Goal: Task Accomplishment & Management: Manage account settings

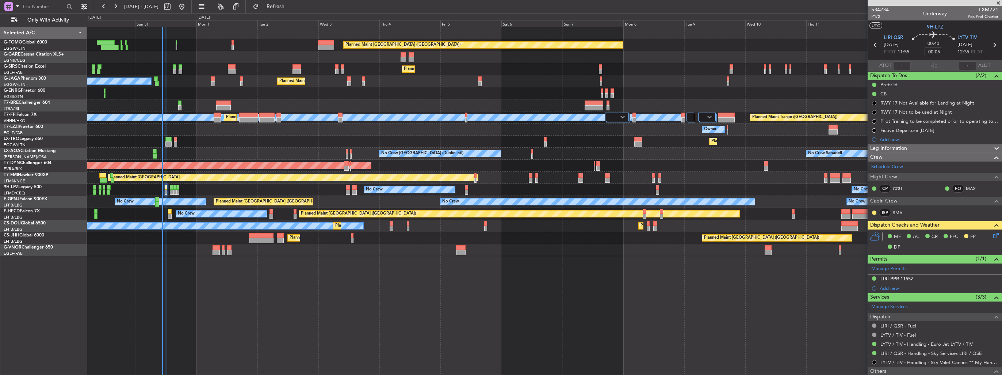
click at [190, 151] on div "No Crew Sabadell No Crew Dublin (Dublin Intl) No Crew Barcelona (El Prat)" at bounding box center [544, 153] width 914 height 12
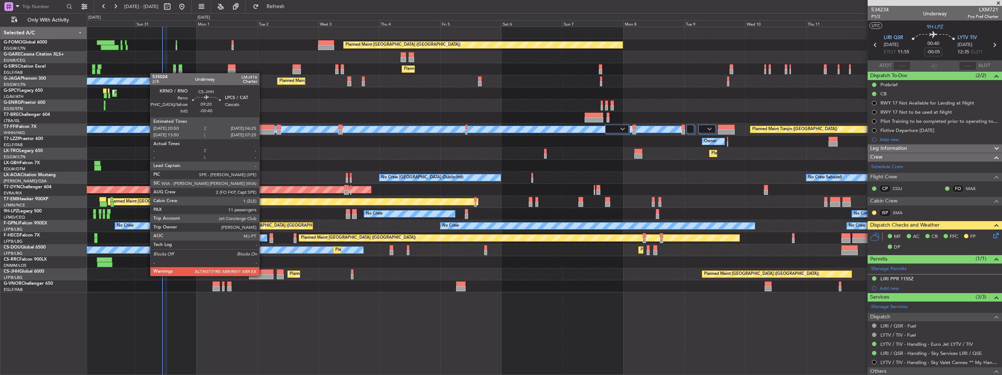
click at [262, 275] on div at bounding box center [261, 276] width 24 height 5
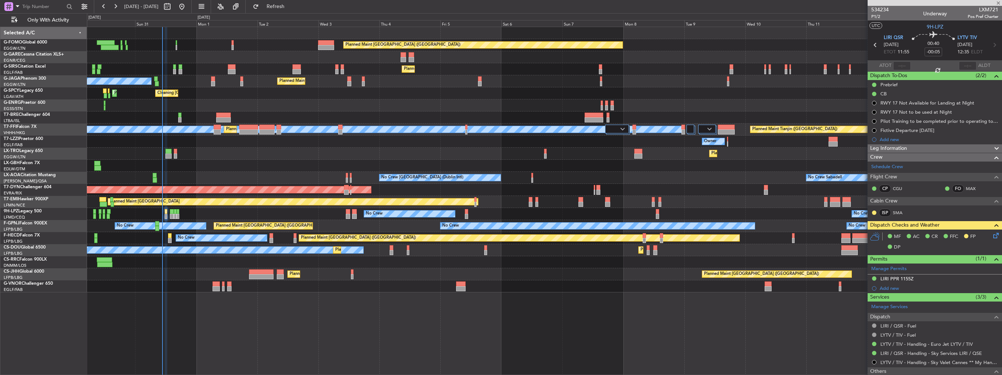
type input "-00:40"
type input "11"
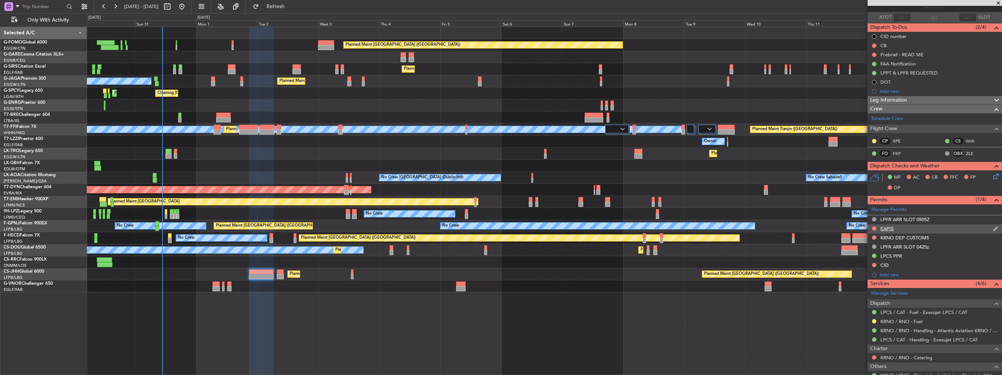
scroll to position [73, 0]
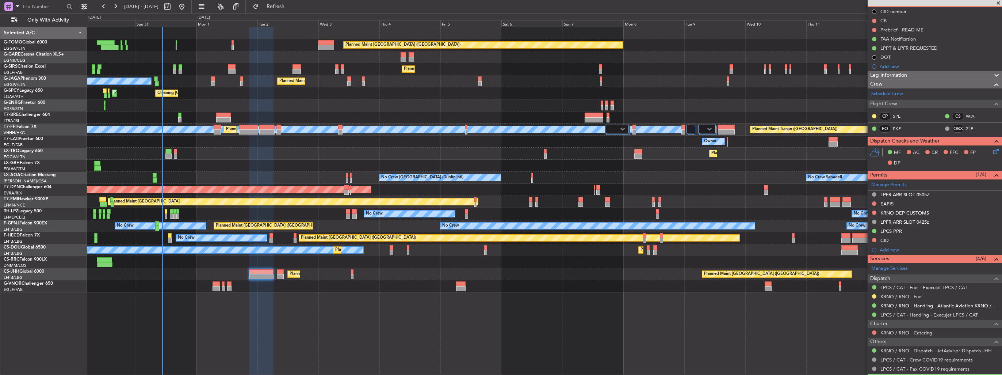
click at [913, 304] on link "KRNO / RNO - Handling - Atlantic Aviation KRNO / RNO" at bounding box center [939, 305] width 118 height 6
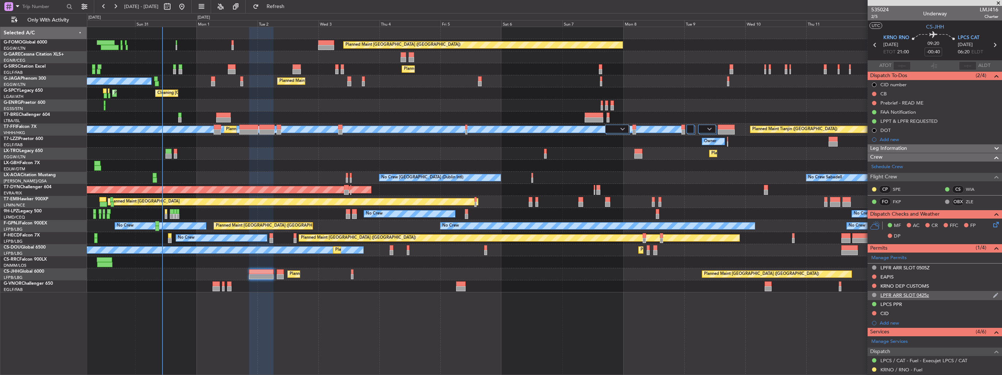
scroll to position [110, 0]
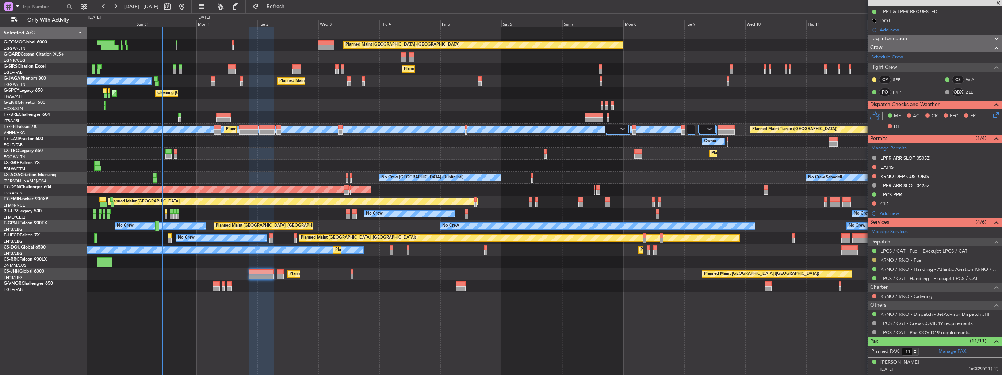
click at [874, 258] on button at bounding box center [874, 259] width 4 height 4
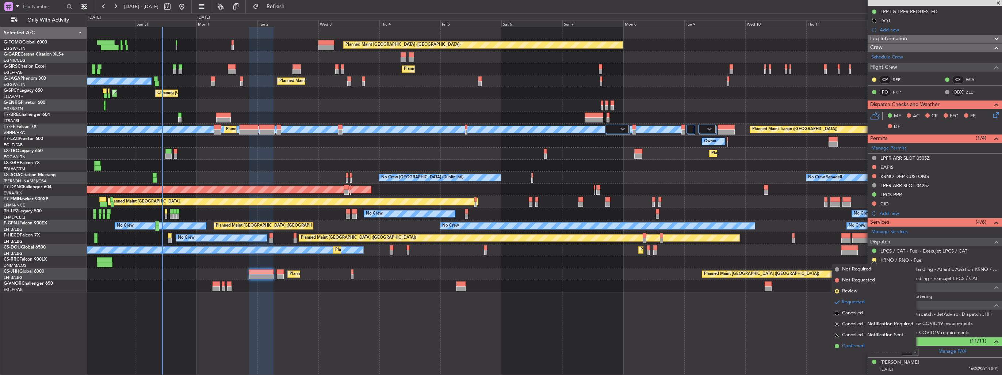
click at [848, 344] on span "Confirmed" at bounding box center [853, 345] width 23 height 7
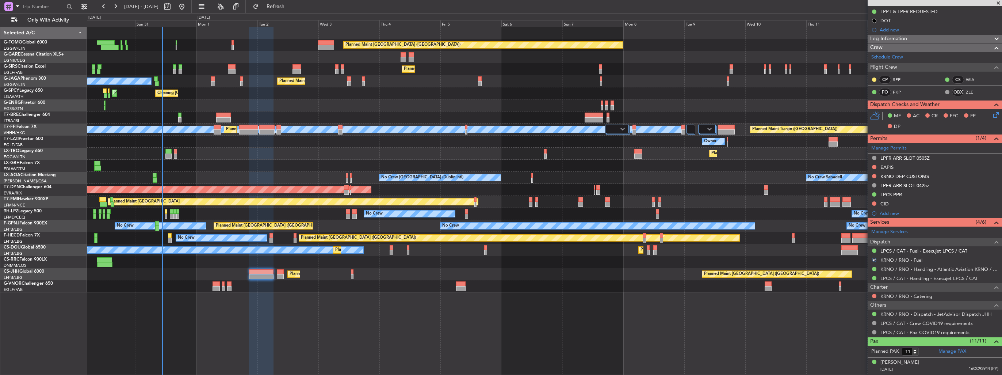
scroll to position [0, 0]
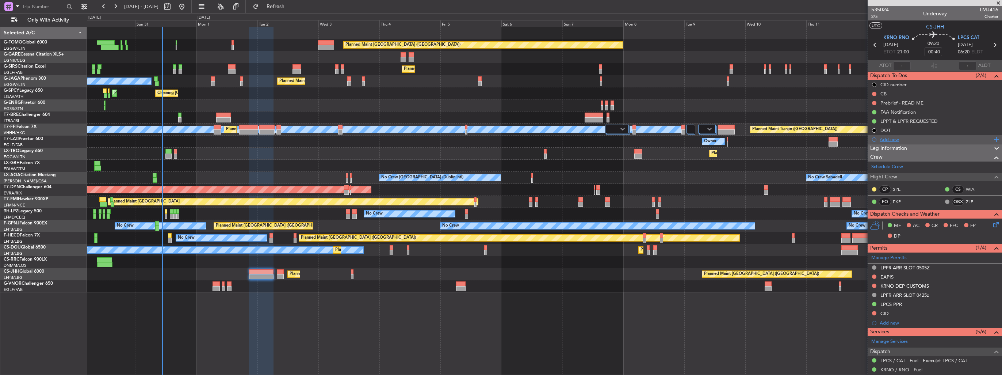
click at [891, 141] on div "Add new" at bounding box center [935, 139] width 112 height 6
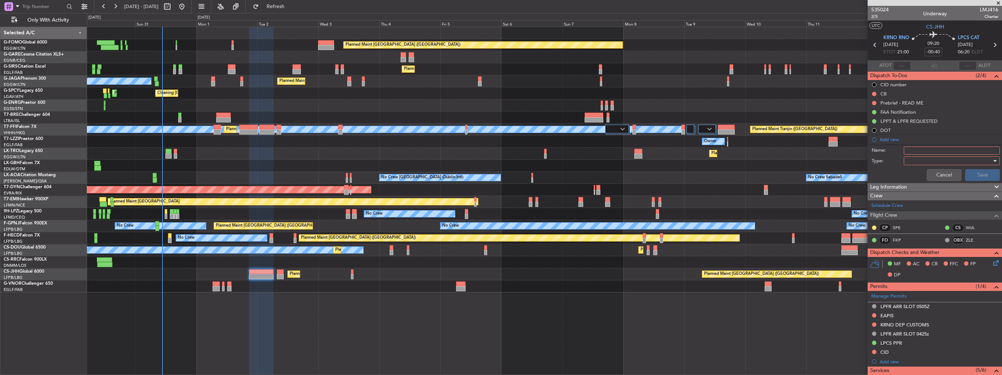
click at [929, 152] on input "Name:" at bounding box center [951, 150] width 96 height 8
type input "FUEL IN KRNO VIA HADID"
click at [952, 160] on div at bounding box center [948, 160] width 85 height 11
click at [945, 173] on span "Generic" at bounding box center [947, 174] width 85 height 11
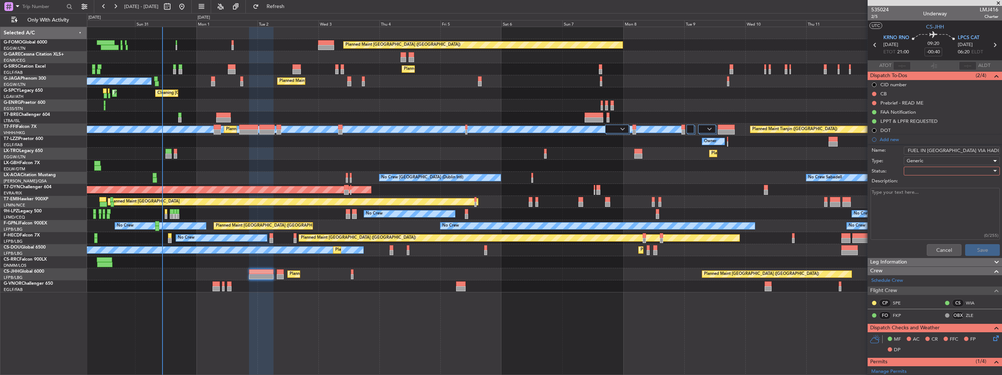
click at [945, 173] on div at bounding box center [948, 170] width 85 height 11
click at [937, 205] on span "Completed" at bounding box center [947, 206] width 85 height 11
click at [971, 250] on button "Save" at bounding box center [982, 250] width 35 height 12
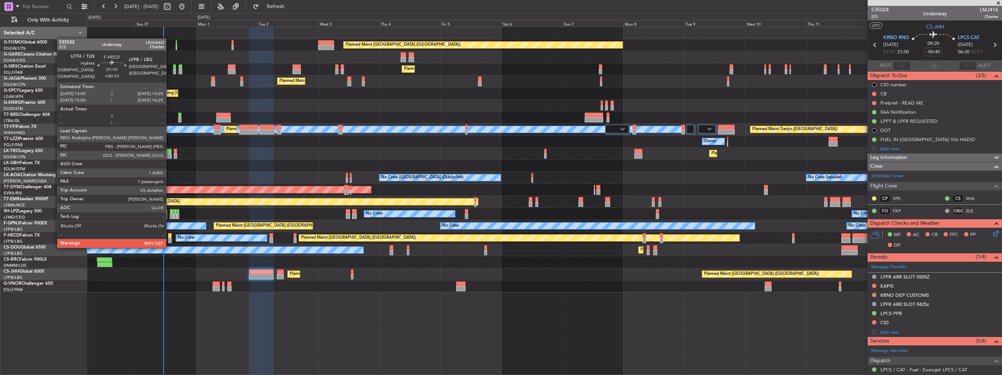
click at [169, 239] on div at bounding box center [170, 240] width 4 height 5
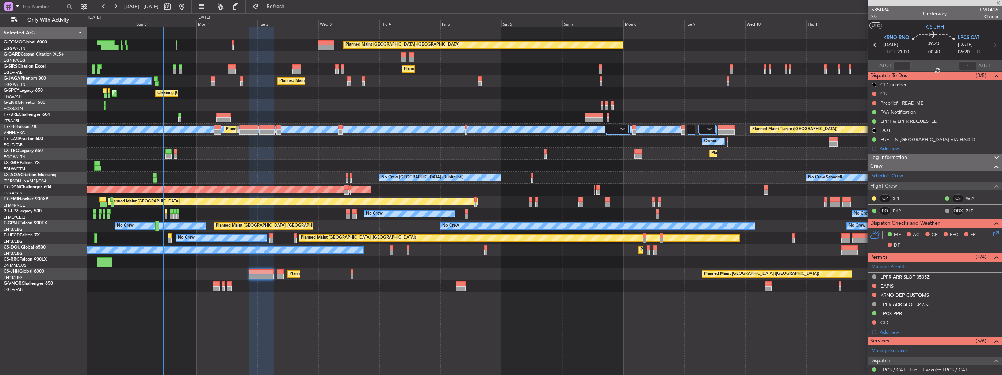
type input "+00:10"
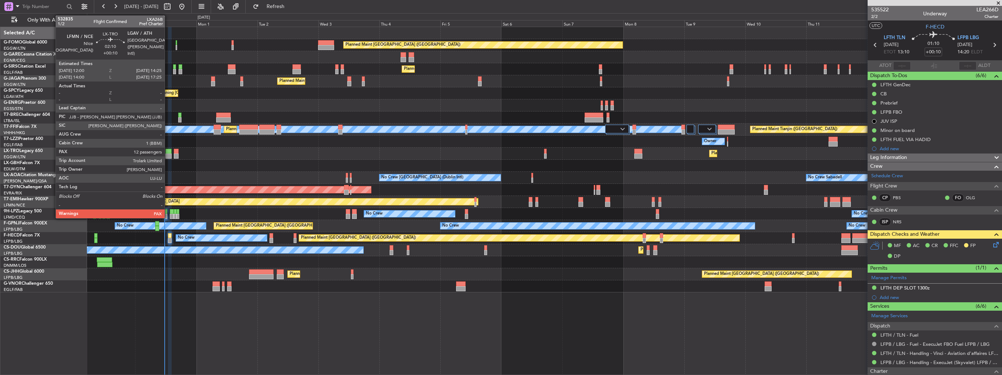
click at [168, 154] on div at bounding box center [168, 155] width 6 height 5
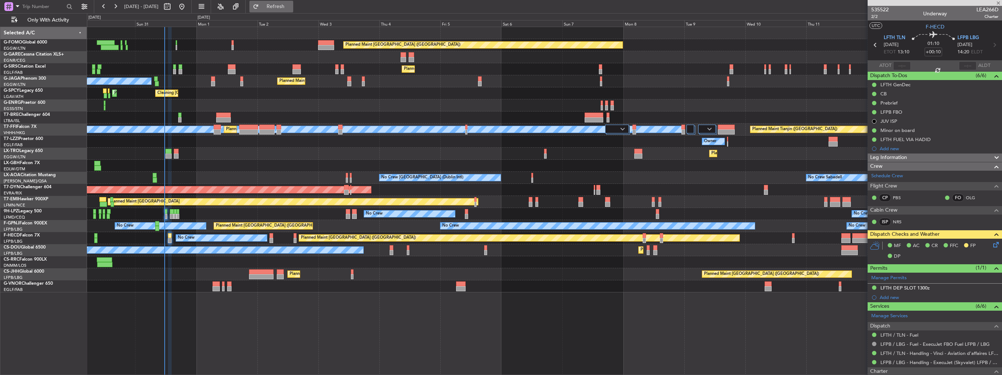
type input "12"
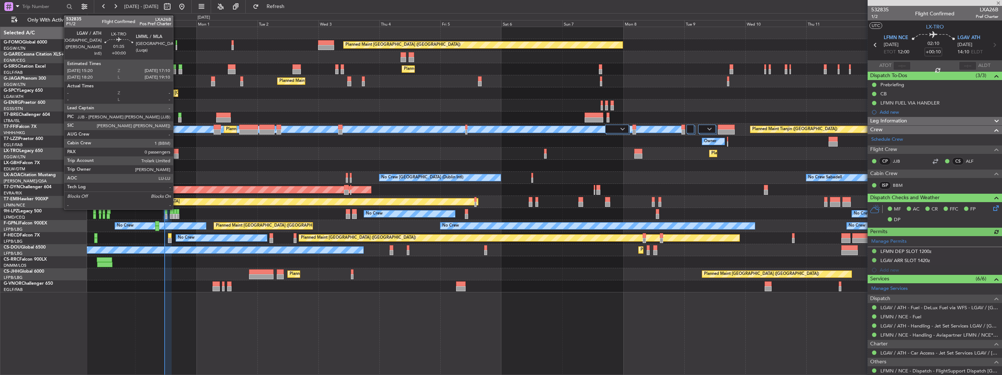
click at [176, 154] on div at bounding box center [176, 155] width 5 height 5
type input "0"
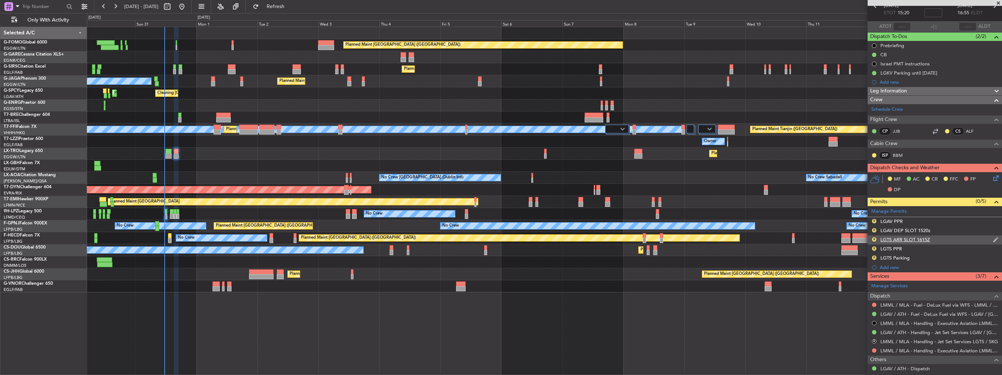
scroll to position [74, 0]
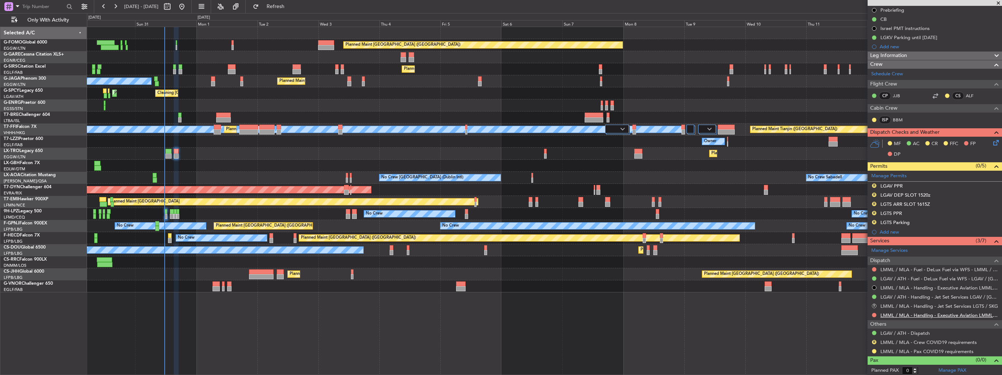
click at [925, 316] on link "LMML / MLA - Handling - Executive Aviation LMML / MLA" at bounding box center [939, 315] width 118 height 6
click at [287, 3] on button "Refresh" at bounding box center [271, 7] width 44 height 12
click at [894, 293] on link "LGAV / ATH - Handling - Jet Set Services LGAV / [GEOGRAPHIC_DATA]" at bounding box center [939, 296] width 118 height 6
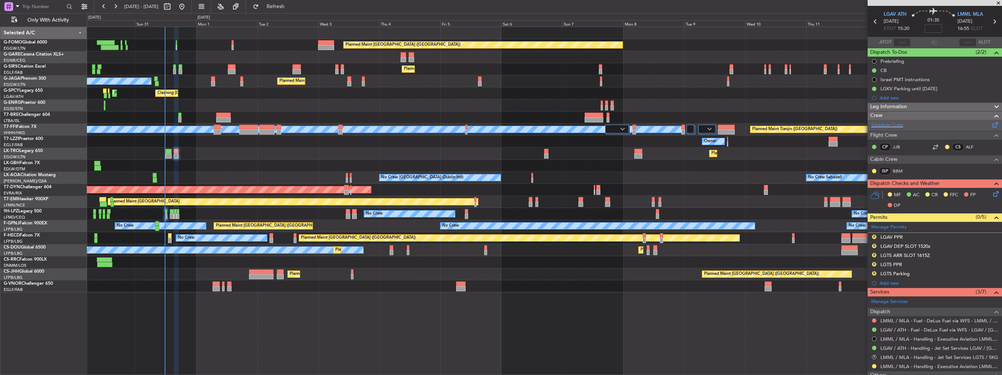
scroll to position [0, 0]
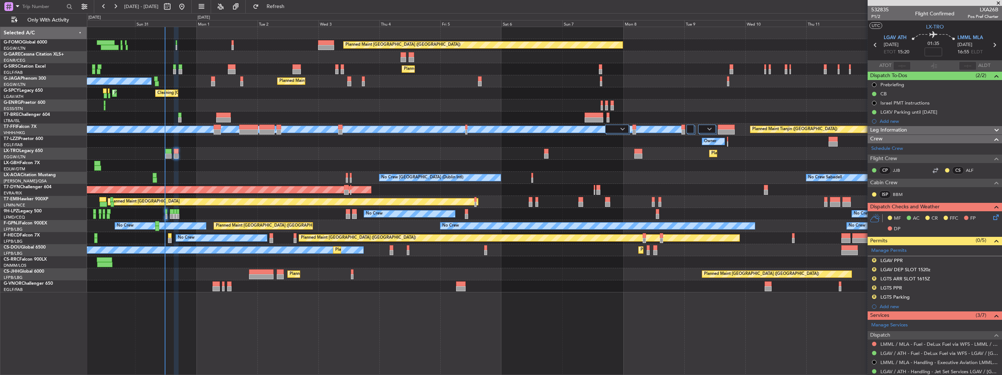
click at [876, 17] on mat-tooltip-component "Trip Number" at bounding box center [879, 23] width 36 height 19
click at [875, 15] on span "P1/2" at bounding box center [880, 17] width 18 height 6
click at [991, 215] on icon at bounding box center [994, 216] width 6 height 6
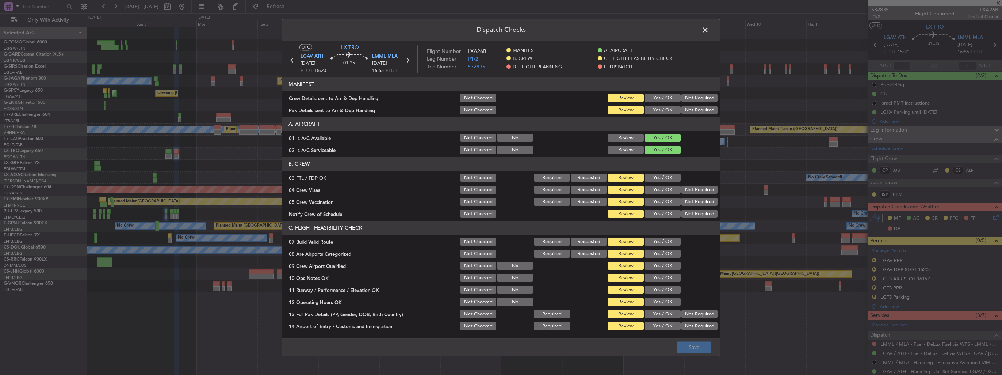
click at [653, 99] on button "Yes / OK" at bounding box center [662, 98] width 36 height 8
click at [650, 110] on button "Yes / OK" at bounding box center [662, 110] width 36 height 8
click at [691, 347] on button "Save" at bounding box center [693, 347] width 35 height 12
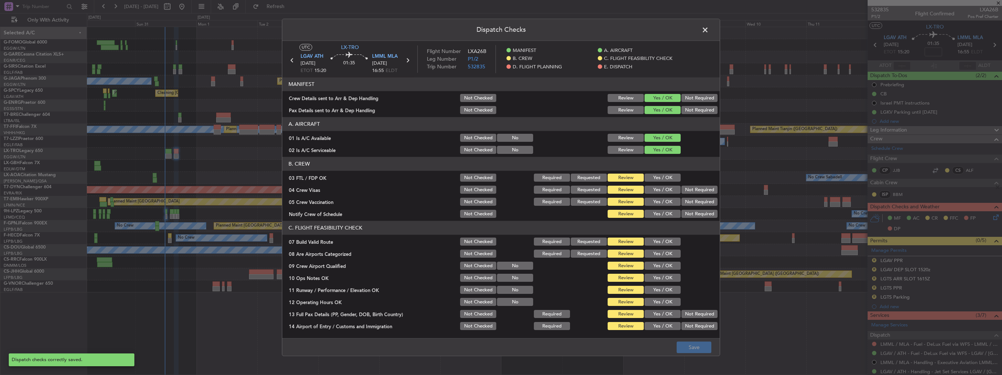
click at [709, 30] on span at bounding box center [709, 31] width 0 height 15
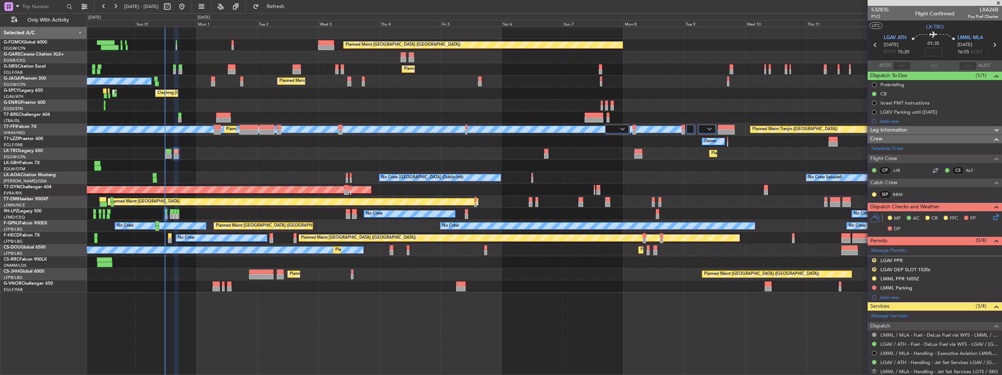
click at [991, 216] on icon at bounding box center [994, 216] width 6 height 6
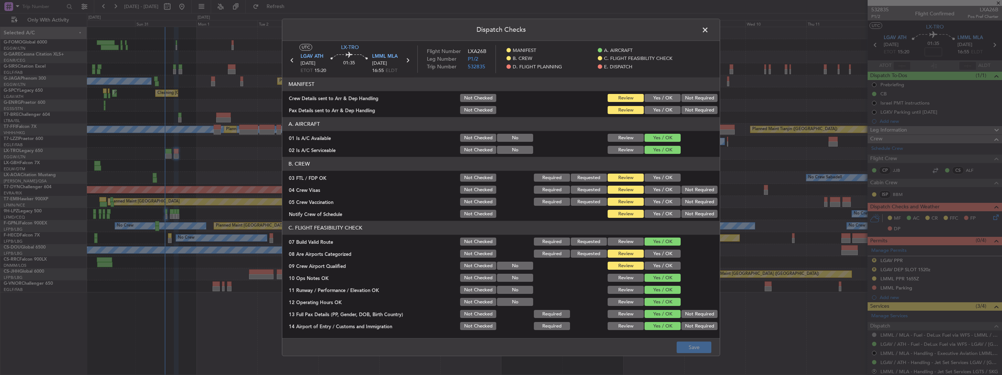
click at [653, 97] on button "Yes / OK" at bounding box center [662, 98] width 36 height 8
click at [654, 110] on button "Yes / OK" at bounding box center [662, 110] width 36 height 8
click at [693, 345] on button "Save" at bounding box center [693, 347] width 35 height 12
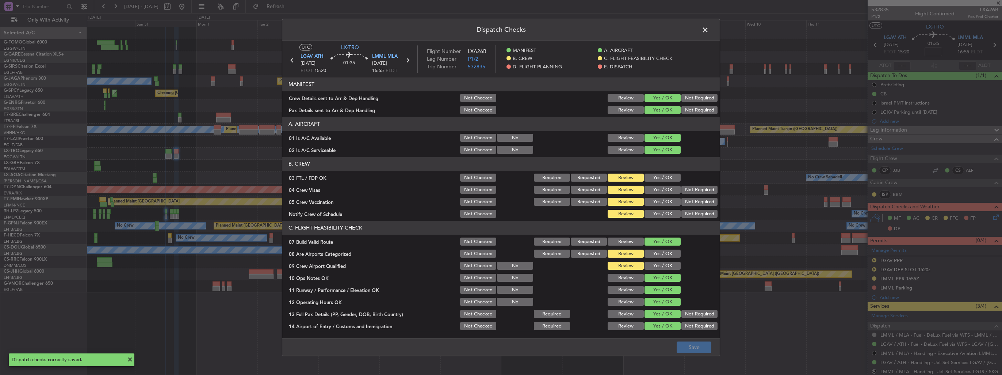
click at [709, 30] on span at bounding box center [709, 31] width 0 height 15
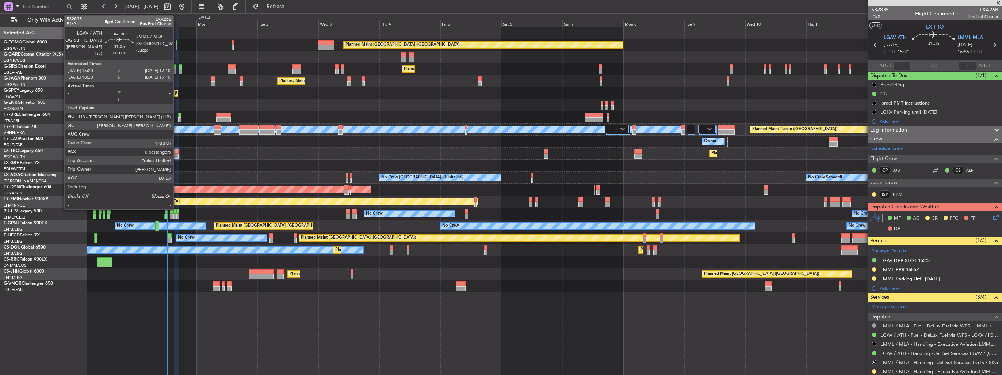
click at [177, 151] on div at bounding box center [176, 151] width 5 height 5
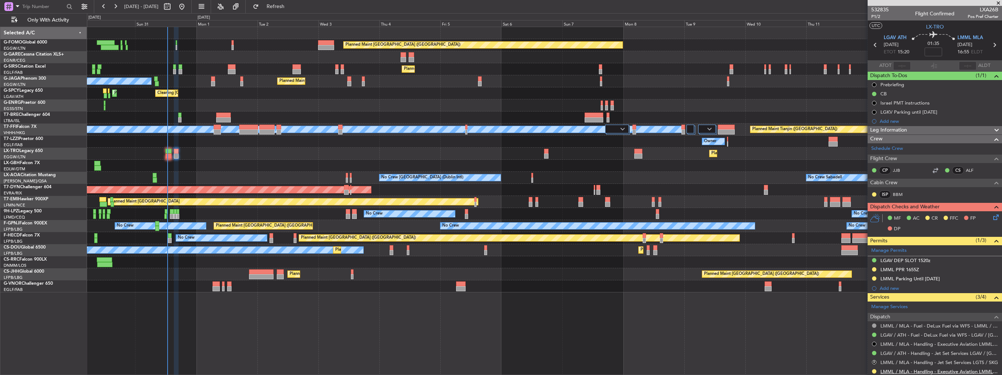
click at [901, 370] on link "LMML / MLA - Handling - Executive Aviation LMML / MLA" at bounding box center [939, 371] width 118 height 6
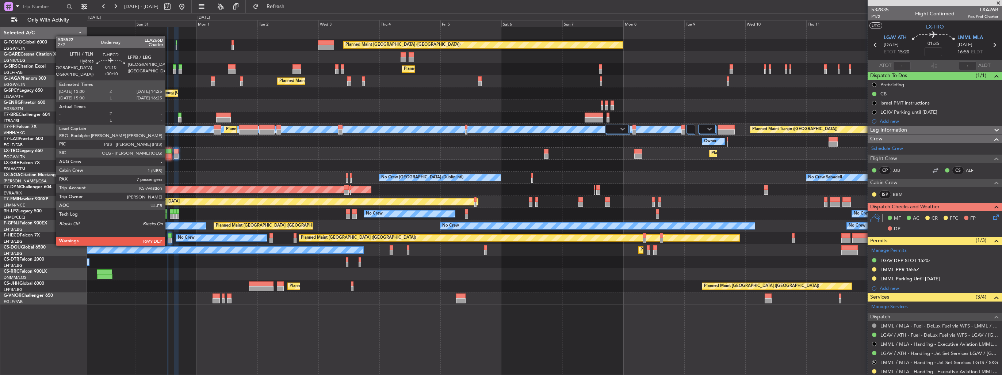
click at [168, 238] on div at bounding box center [170, 240] width 4 height 5
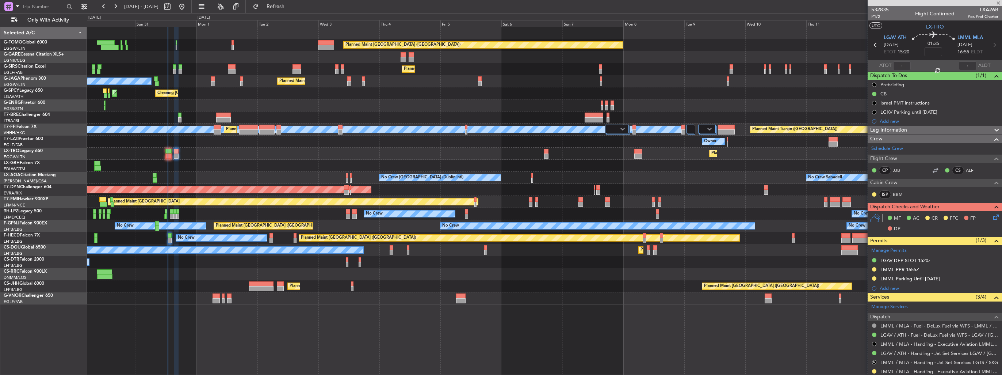
type input "+00:10"
type input "7"
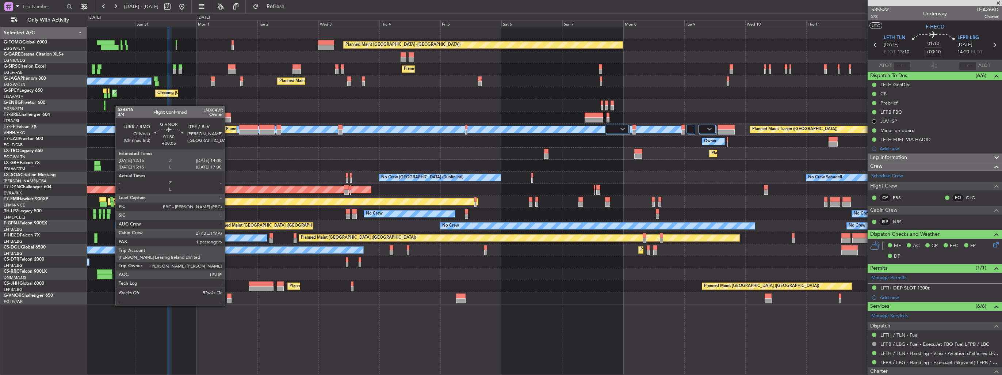
click at [228, 298] on div at bounding box center [229, 300] width 5 height 5
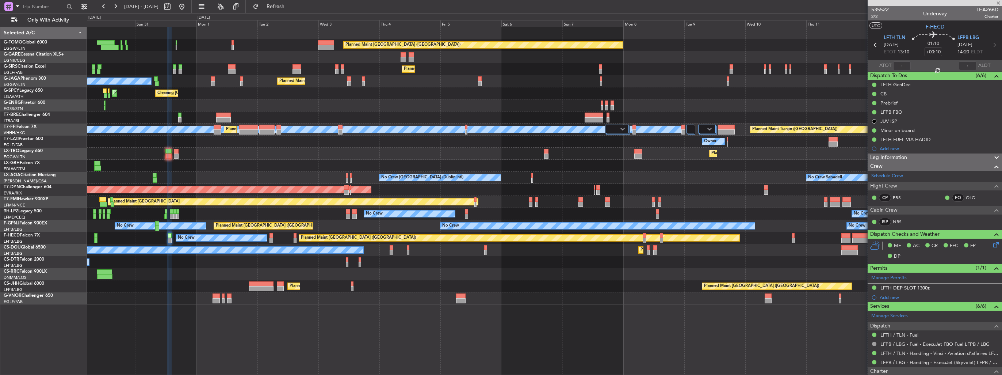
type input "+00:05"
type input "1"
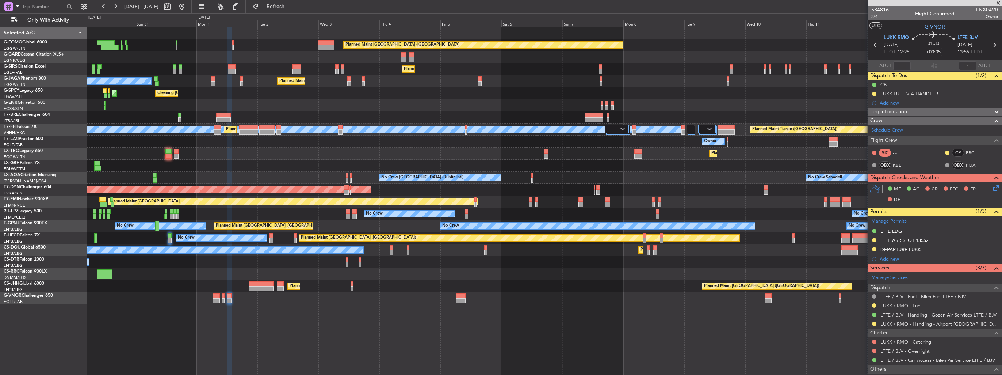
drag, startPoint x: 992, startPoint y: 236, endPoint x: 987, endPoint y: 240, distance: 6.8
click at [992, 236] on div "LTFE ARR SLOT 1355z" at bounding box center [934, 240] width 134 height 9
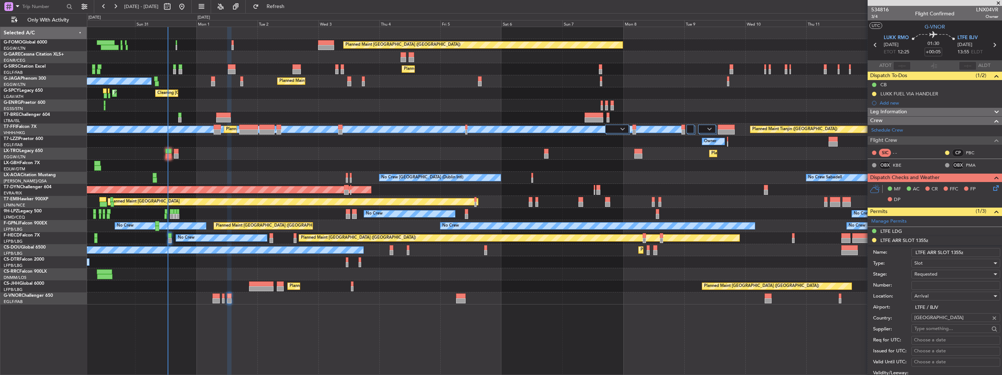
click at [957, 284] on input "Number:" at bounding box center [955, 285] width 89 height 9
paste input "LTFEALNX0004V0"
type input "LTFEALNX0004V0"
click at [952, 274] on div "Requested" at bounding box center [953, 273] width 78 height 11
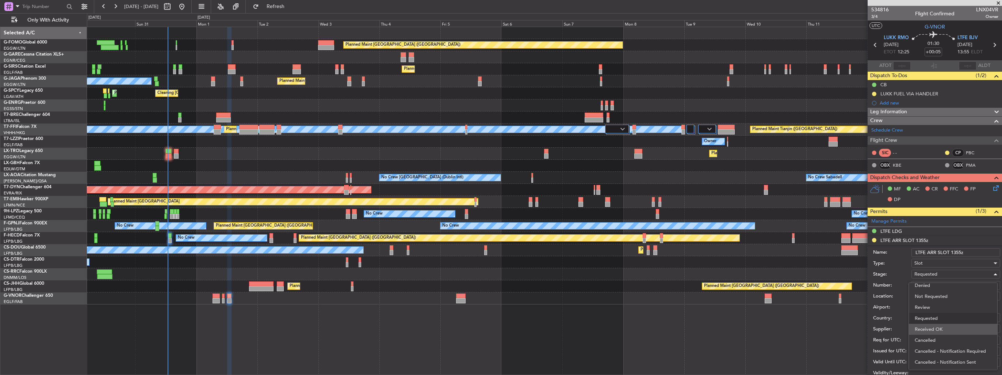
click at [955, 325] on span "Received OK" at bounding box center [952, 328] width 77 height 11
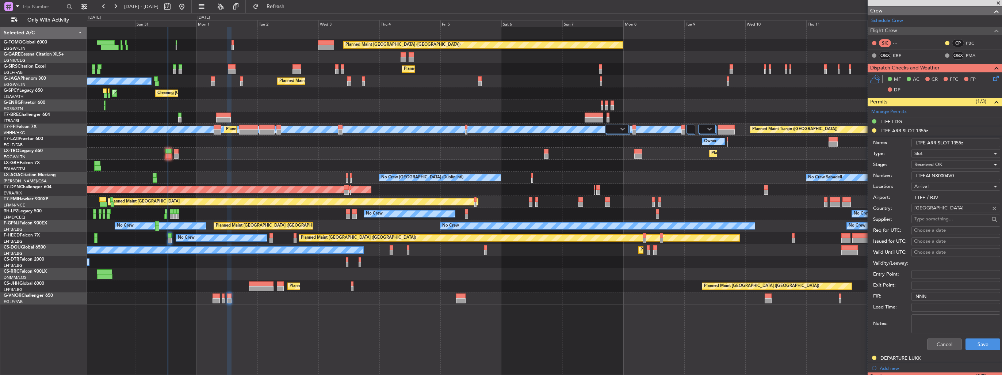
scroll to position [183, 0]
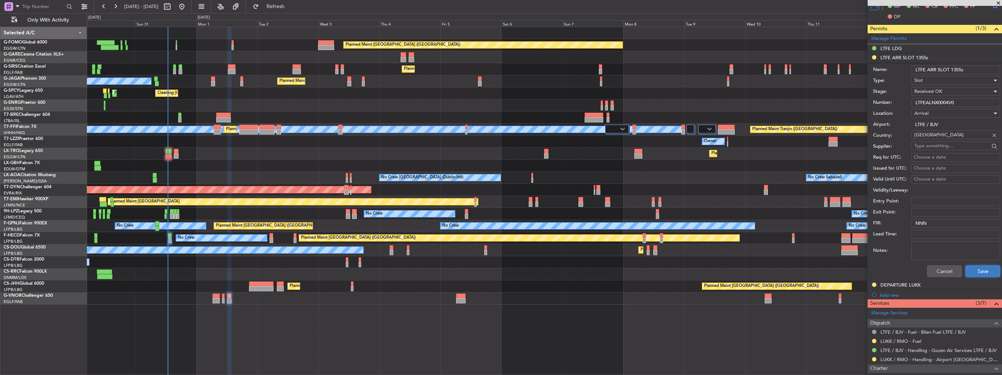
click at [978, 272] on button "Save" at bounding box center [982, 271] width 35 height 12
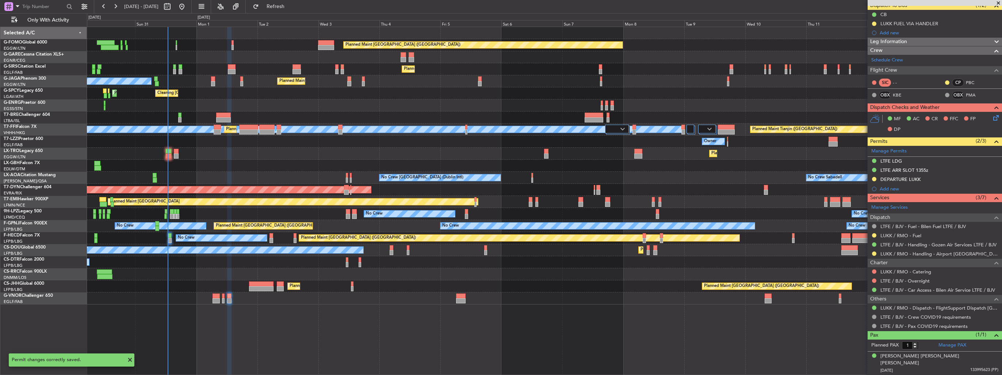
scroll to position [61, 0]
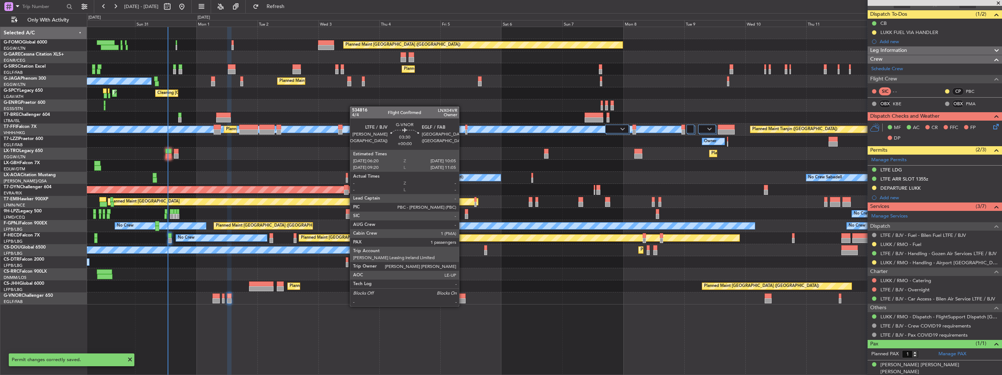
click at [462, 299] on div at bounding box center [461, 300] width 10 height 5
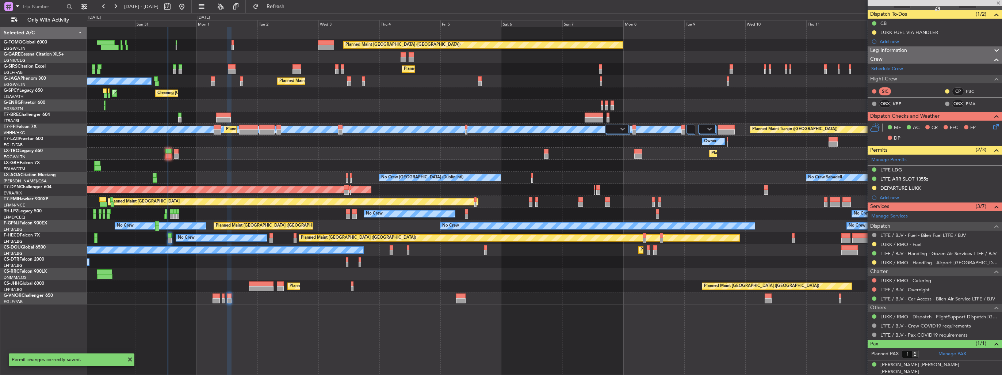
scroll to position [0, 0]
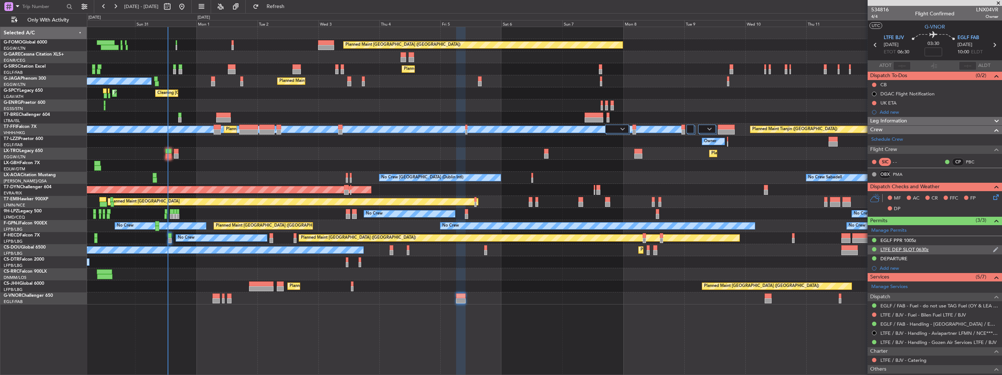
click at [992, 248] on img at bounding box center [994, 249] width 5 height 7
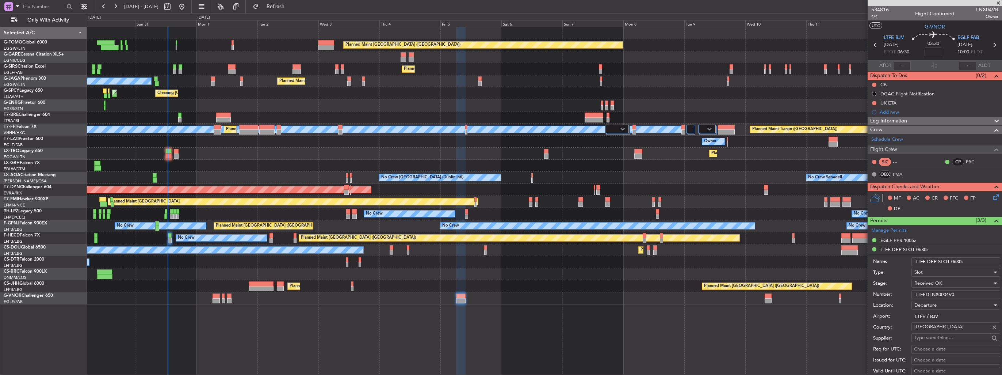
scroll to position [146, 0]
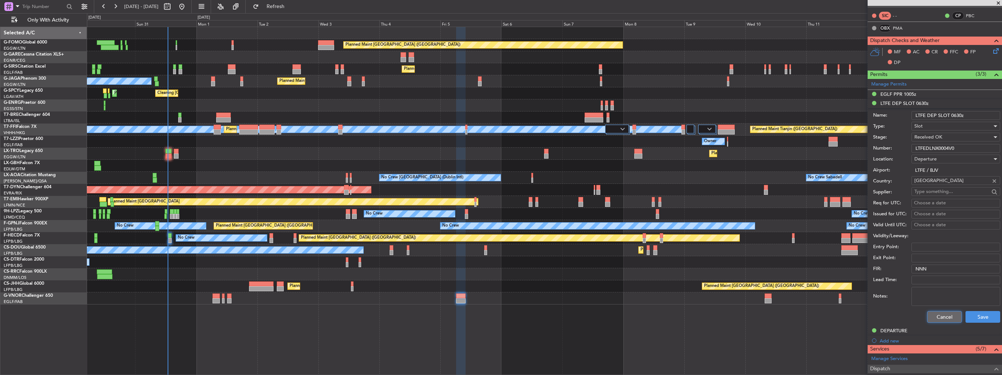
click at [944, 316] on button "Cancel" at bounding box center [944, 317] width 35 height 12
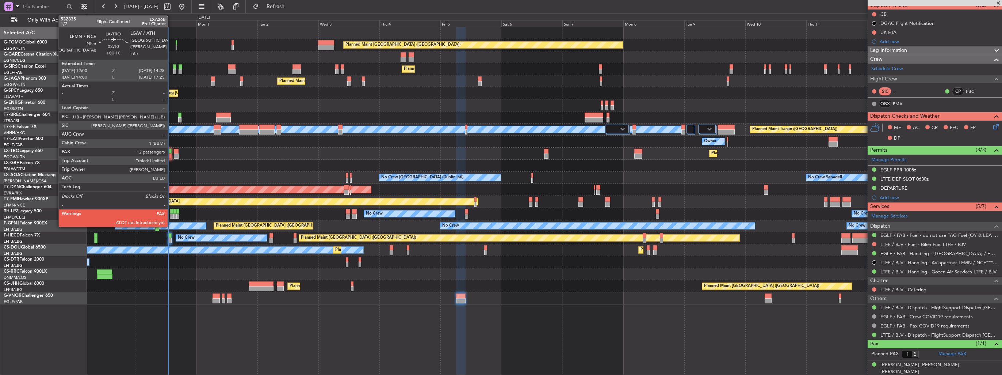
click at [171, 154] on div at bounding box center [168, 155] width 6 height 5
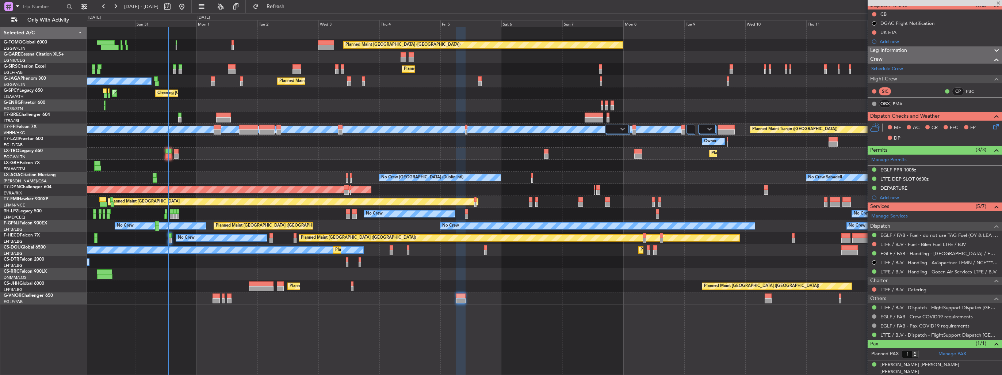
type input "+00:10"
type input "12"
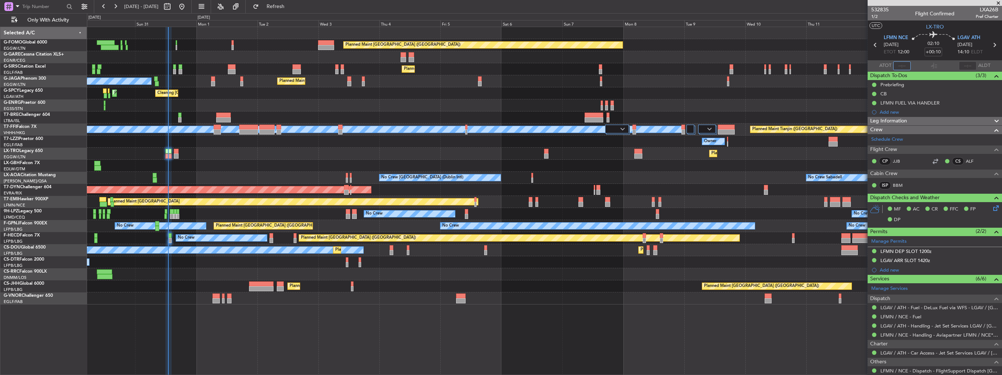
click at [897, 67] on input "text" at bounding box center [902, 65] width 18 height 9
type input "12:56"
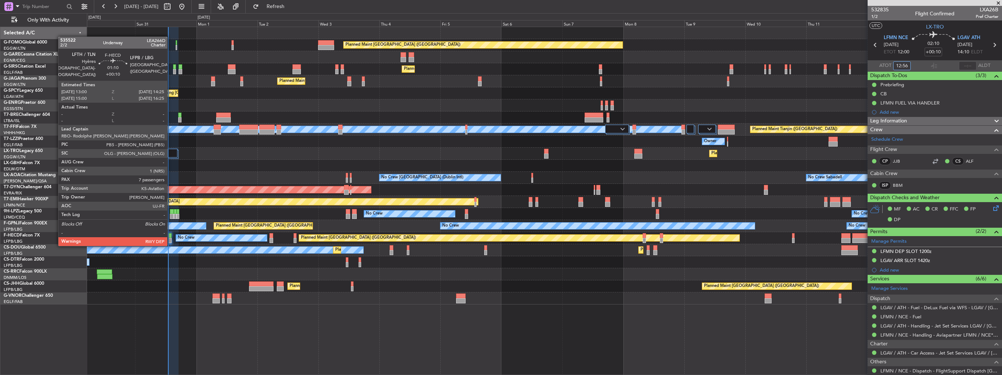
click at [170, 238] on div at bounding box center [170, 240] width 4 height 5
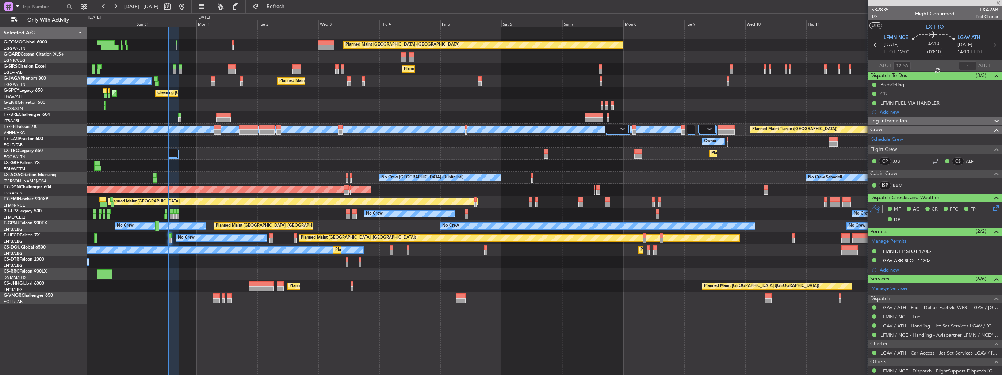
type input "7"
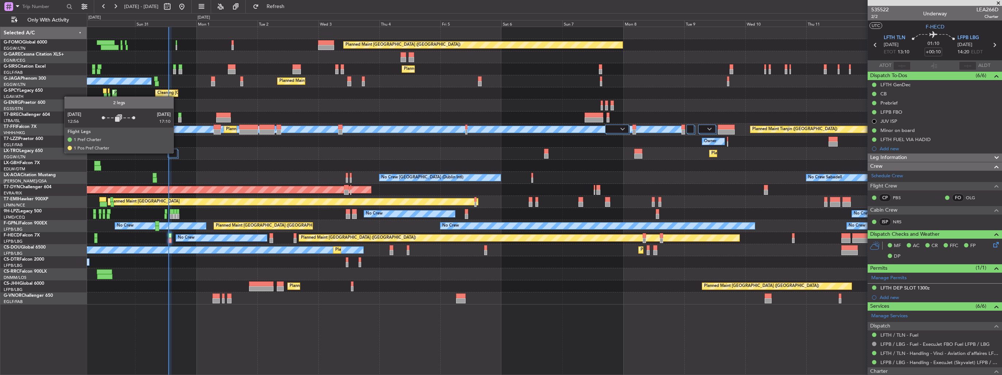
click at [178, 150] on div at bounding box center [174, 154] width 10 height 9
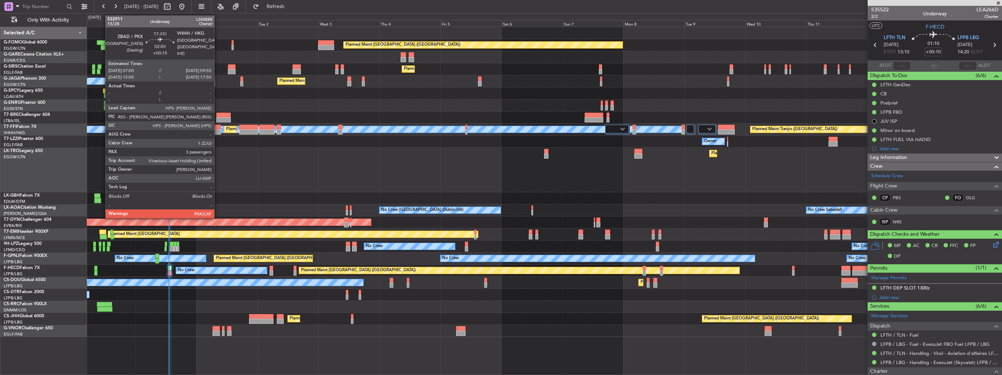
click at [218, 125] on div at bounding box center [217, 126] width 7 height 5
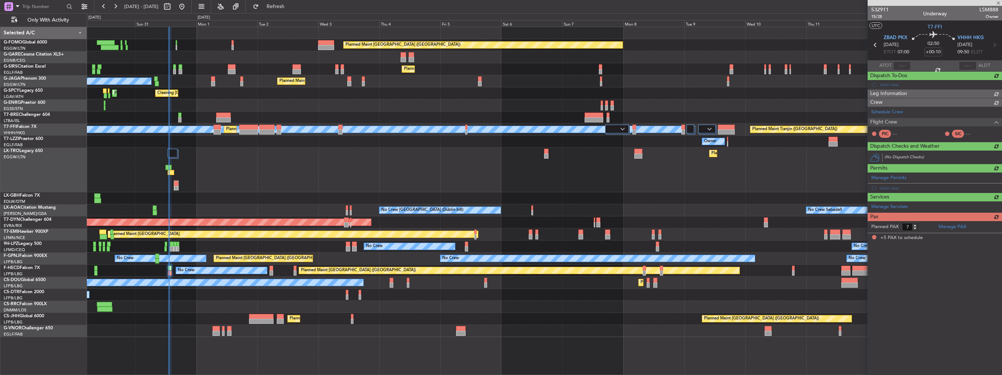
type input "+00:15"
type input "5"
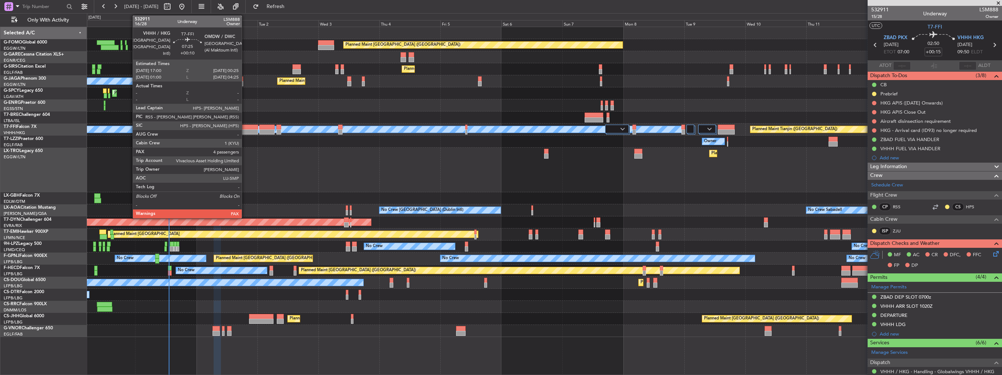
click at [245, 132] on div at bounding box center [248, 131] width 19 height 5
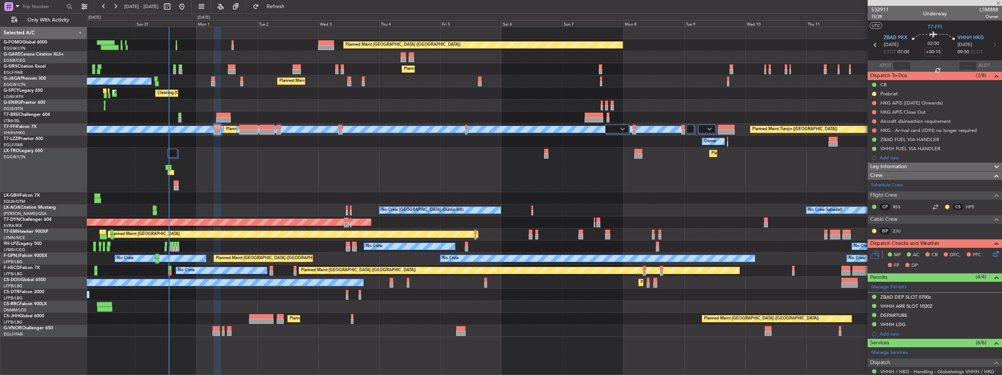
type input "+00:10"
type input "4"
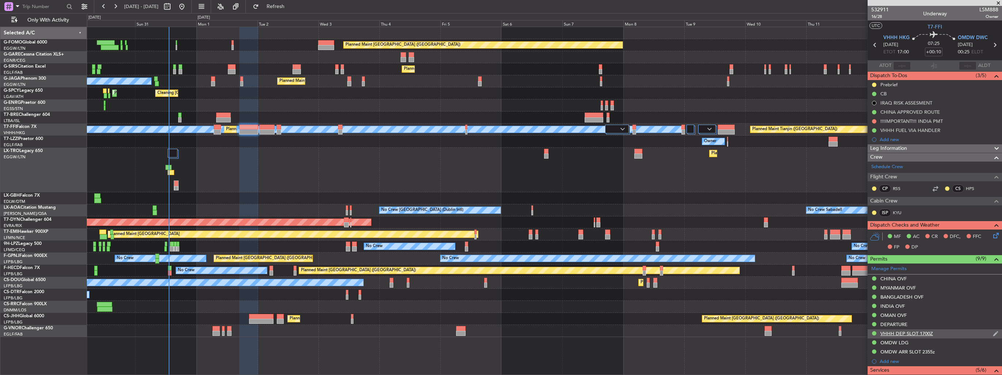
click at [992, 332] on img at bounding box center [994, 333] width 5 height 7
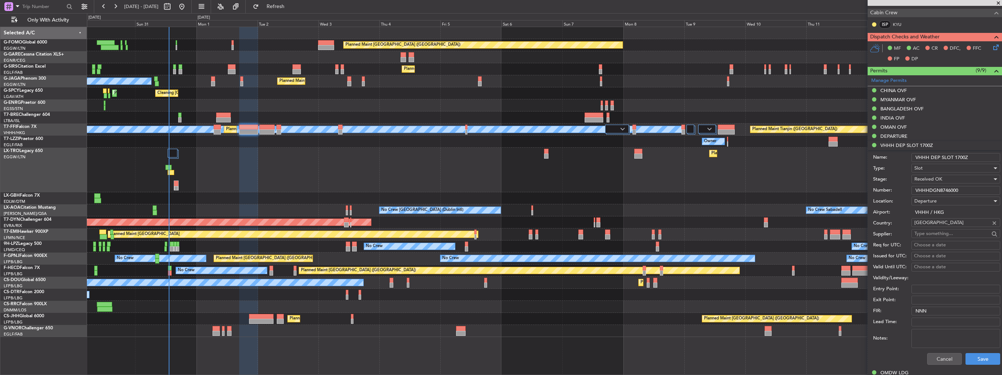
scroll to position [219, 0]
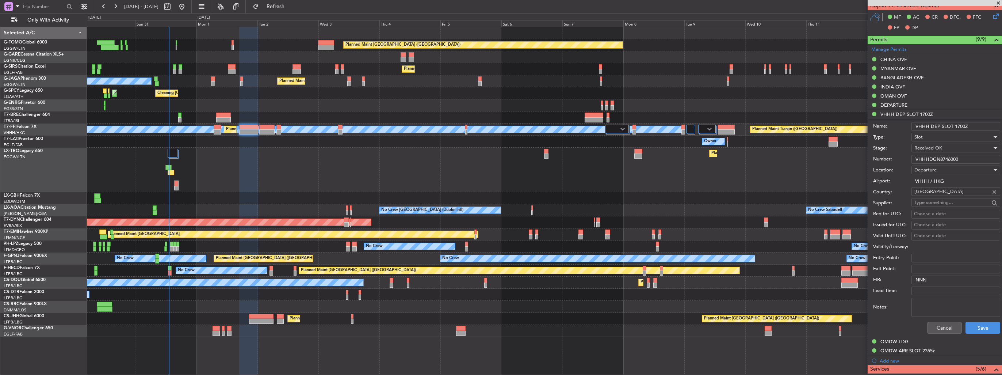
drag, startPoint x: 974, startPoint y: 154, endPoint x: 837, endPoint y: 158, distance: 137.0
click at [837, 158] on fb-app "[DATE] - [DATE] Refresh Quick Links Only With Activity Planned Maint [GEOGRAPHI…" at bounding box center [501, 189] width 1002 height 369
paste input "9378"
type input "VHHHDGN9378000"
click at [972, 322] on button "Save" at bounding box center [982, 328] width 35 height 12
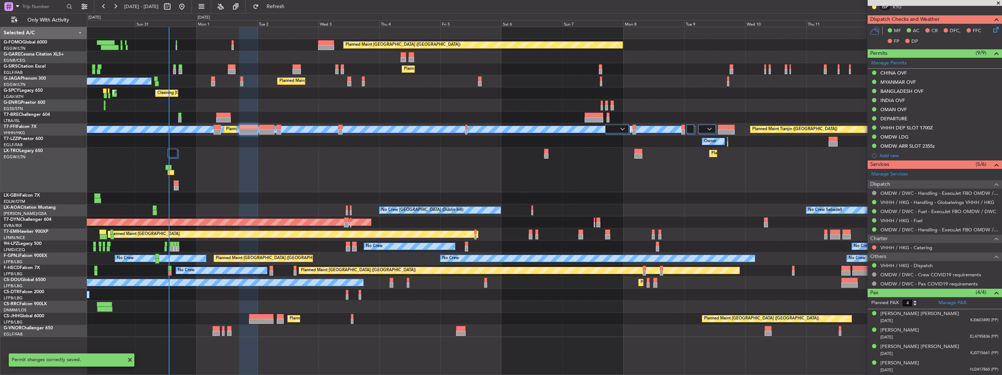
scroll to position [204, 0]
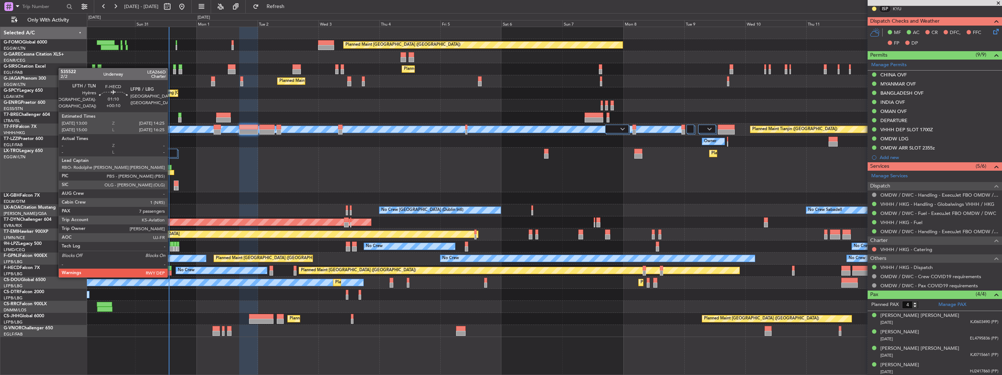
click at [171, 269] on div at bounding box center [170, 267] width 4 height 5
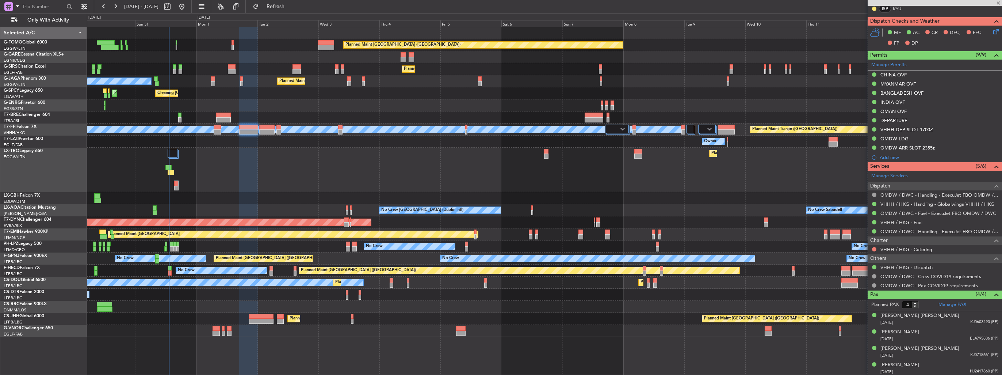
type input "7"
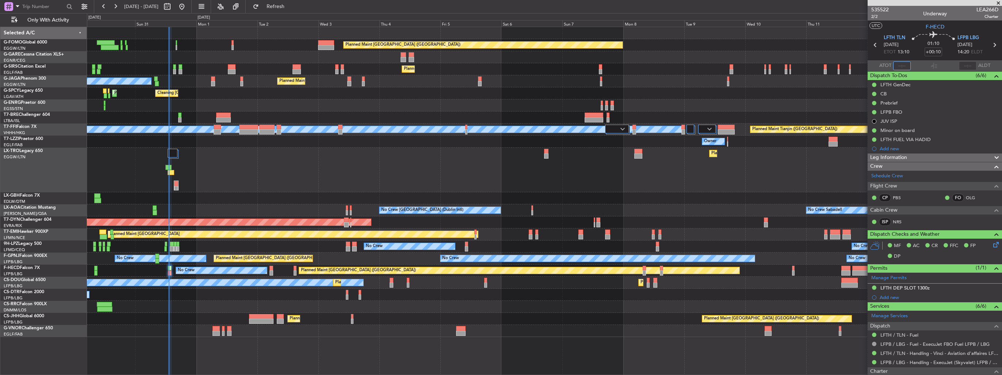
click at [899, 67] on input "text" at bounding box center [902, 65] width 18 height 9
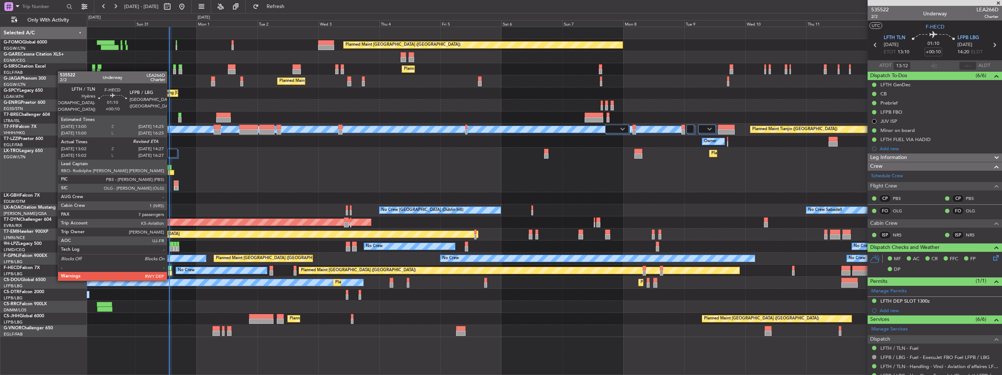
click at [170, 272] on div at bounding box center [170, 272] width 4 height 5
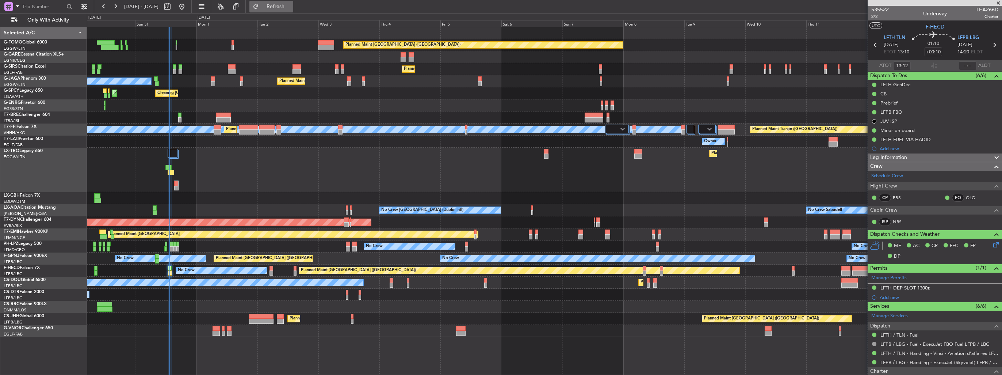
click at [291, 5] on span "Refresh" at bounding box center [275, 6] width 31 height 5
type input "13:12"
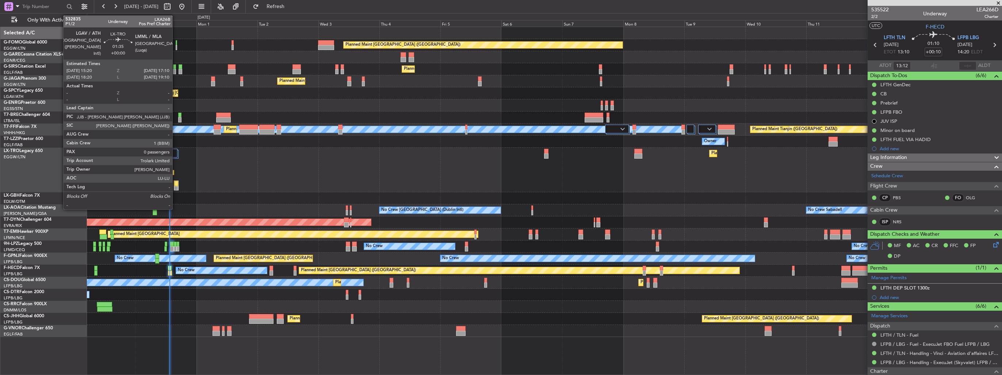
click at [176, 182] on div at bounding box center [176, 183] width 4 height 5
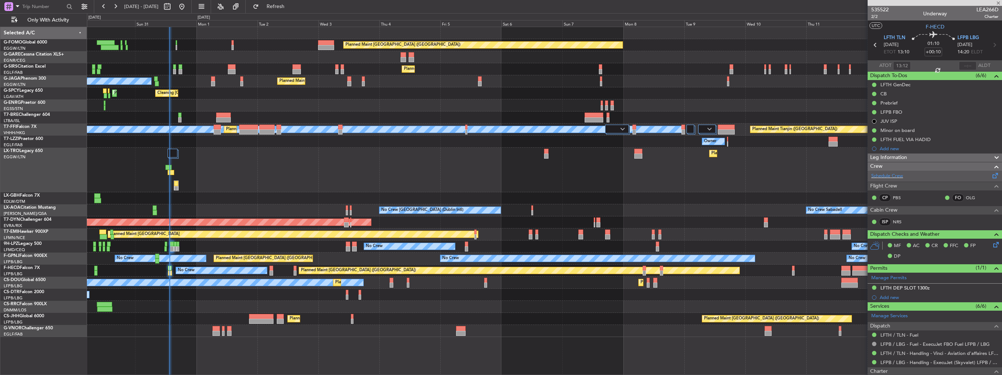
type input "0"
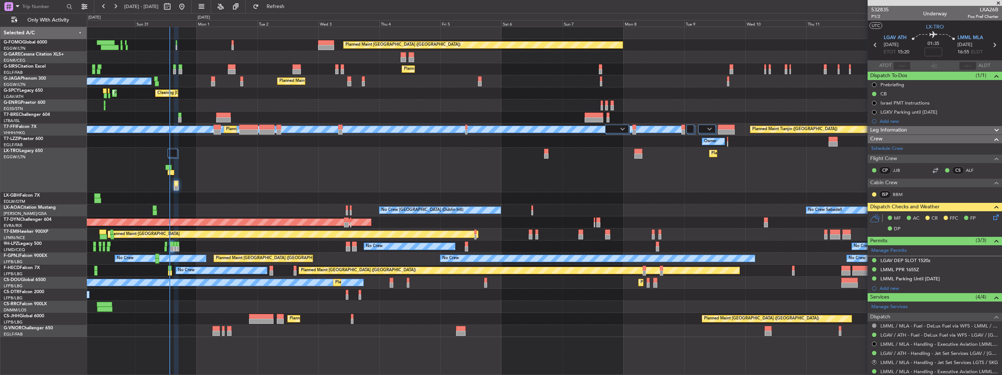
click at [0, 0] on img at bounding box center [0, 0] width 0 height 0
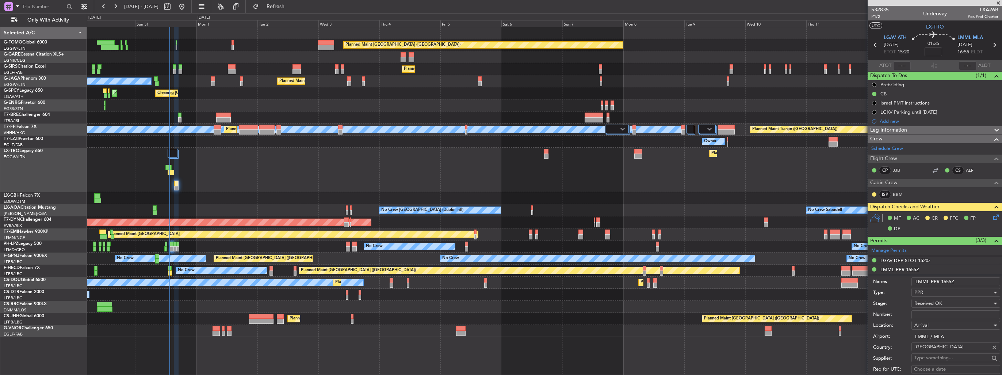
click at [952, 312] on input "Number:" at bounding box center [955, 314] width 89 height 9
paste input "00023002"
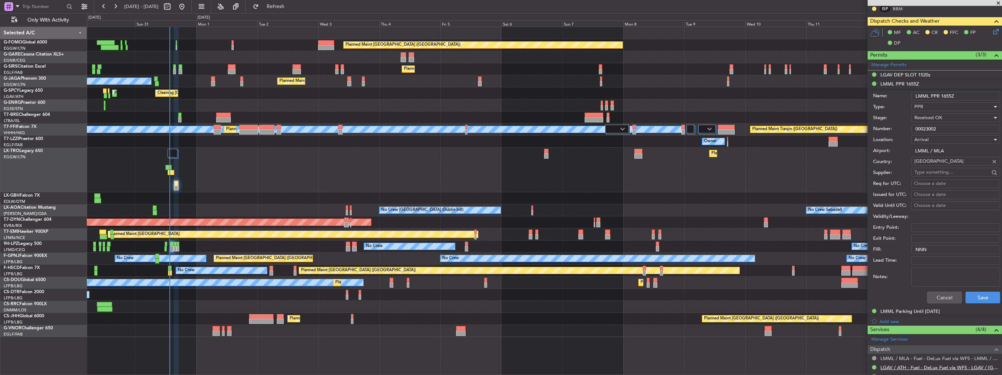
scroll to position [256, 0]
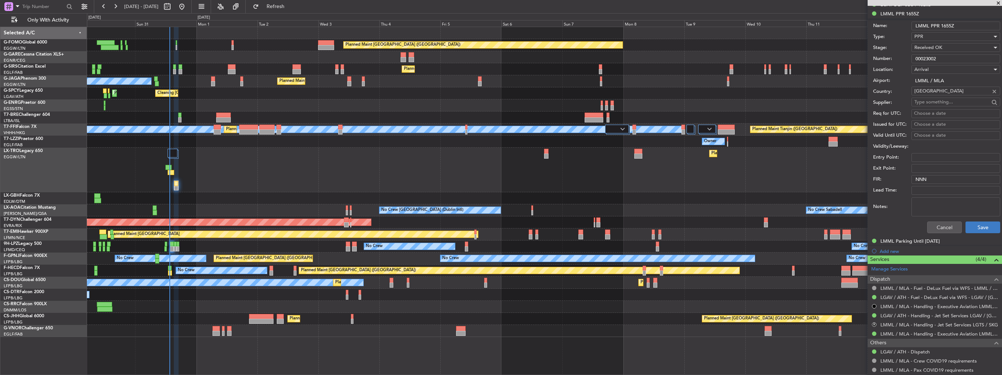
type input "00023002"
click at [979, 228] on button "Save" at bounding box center [982, 227] width 35 height 12
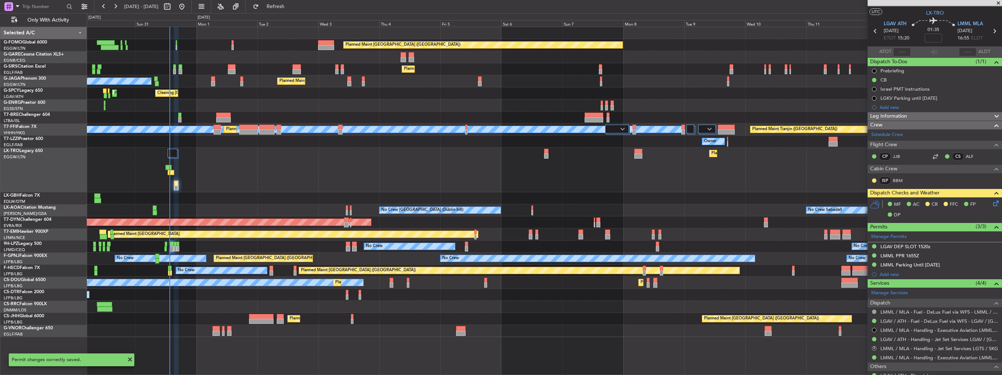
scroll to position [0, 0]
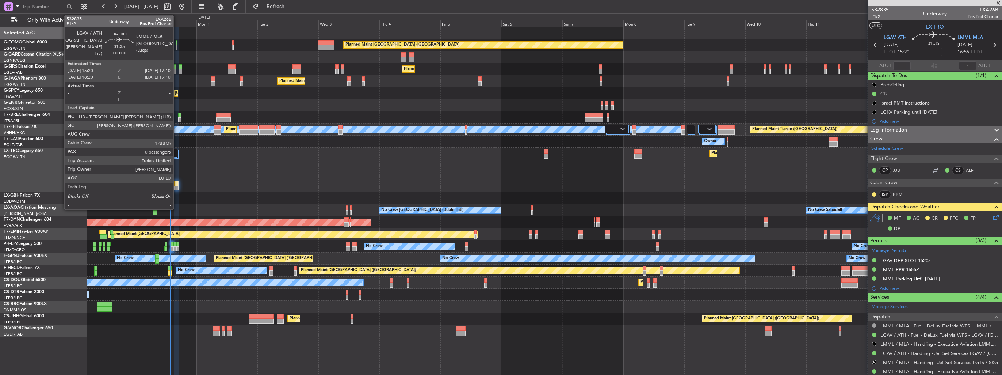
click at [177, 184] on div at bounding box center [176, 183] width 4 height 5
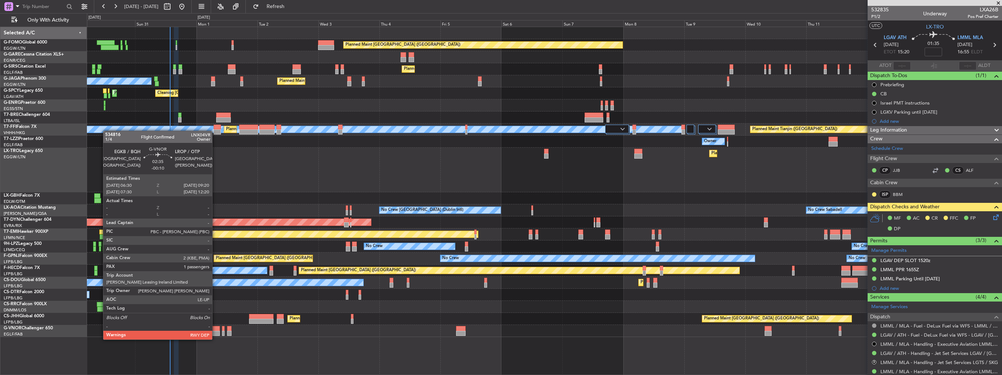
click at [215, 332] on div at bounding box center [215, 332] width 7 height 5
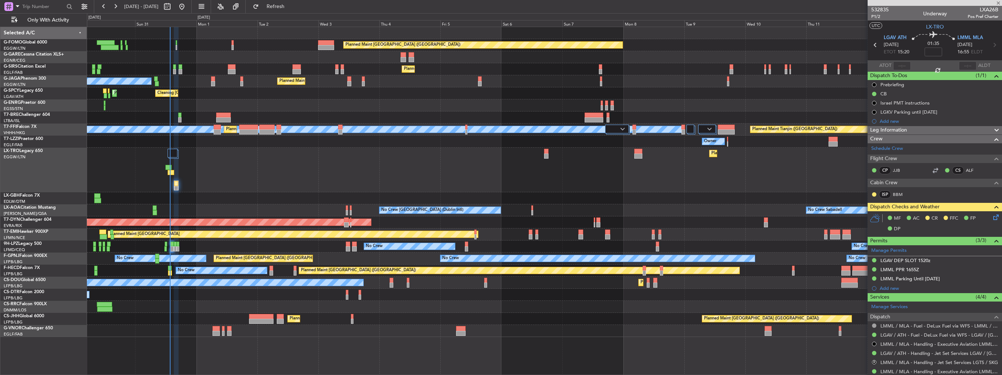
type input "-00:10"
type input "1"
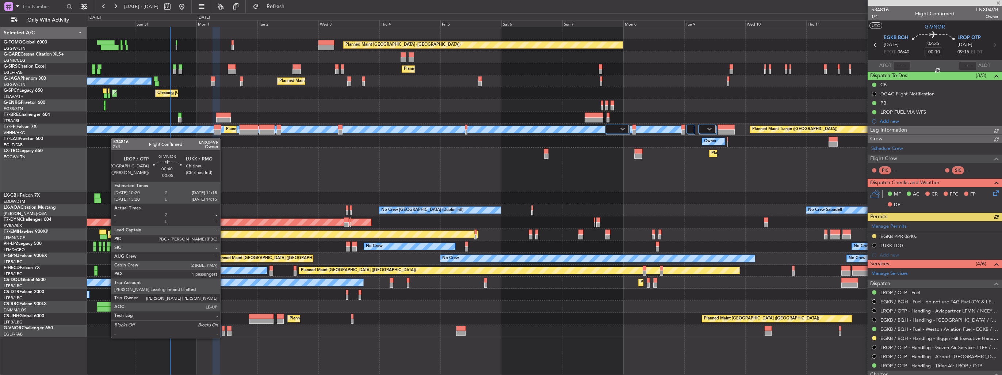
click at [223, 330] on div at bounding box center [223, 332] width 3 height 5
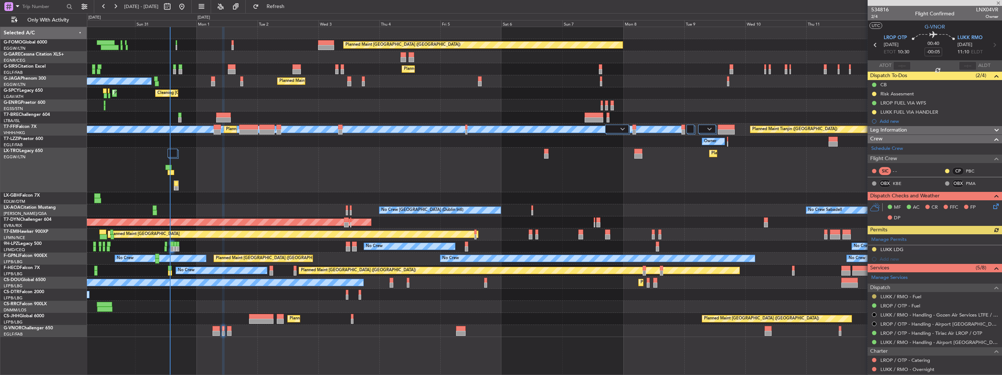
click at [872, 295] on button at bounding box center [874, 296] width 4 height 4
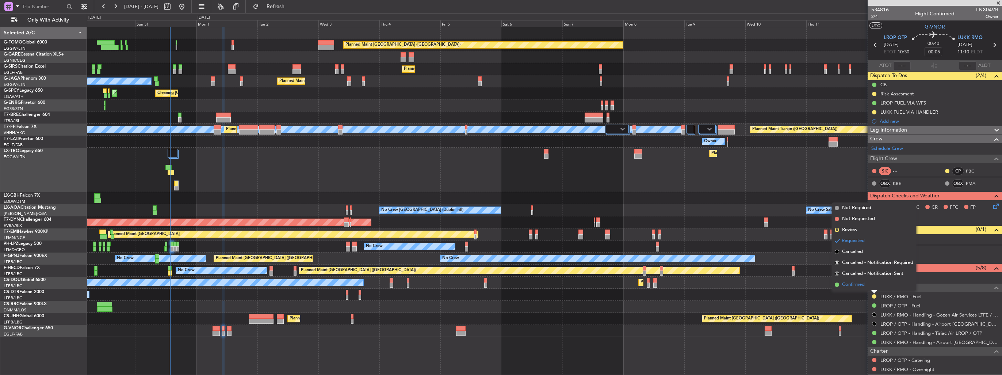
click at [856, 284] on span "Confirmed" at bounding box center [853, 284] width 23 height 7
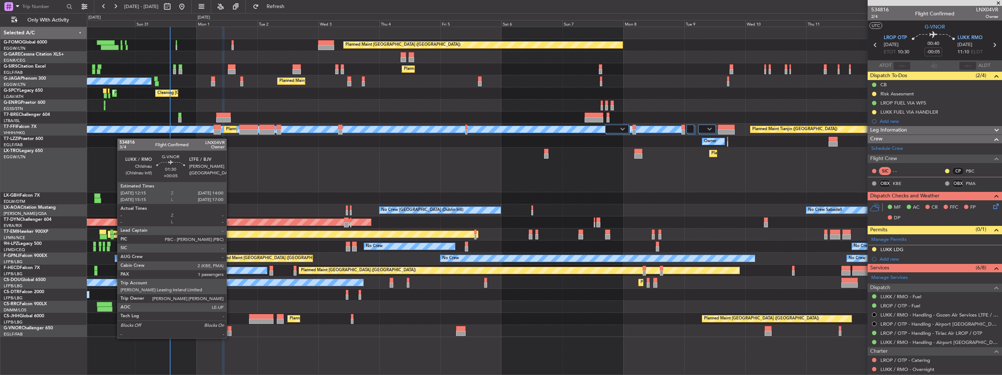
click at [230, 331] on div at bounding box center [229, 332] width 5 height 5
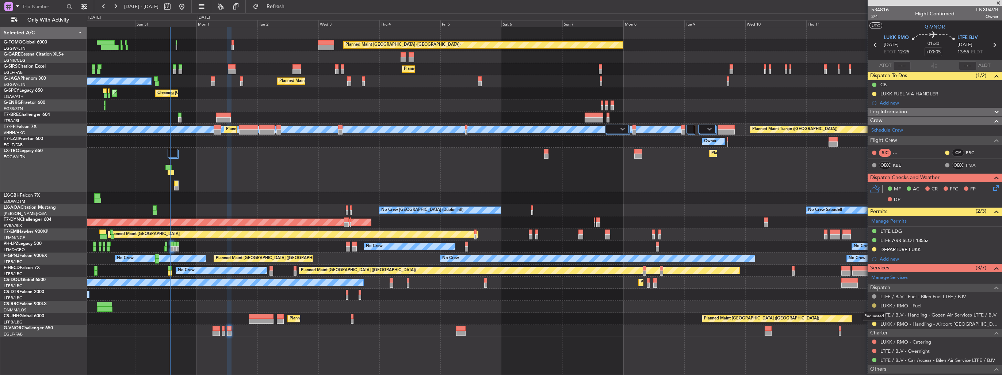
click at [873, 303] on button at bounding box center [874, 305] width 4 height 4
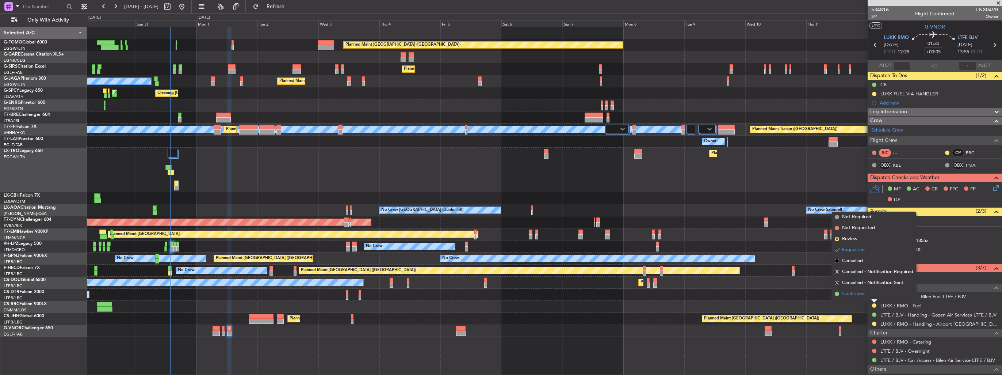
click at [859, 294] on span "Confirmed" at bounding box center [853, 293] width 23 height 7
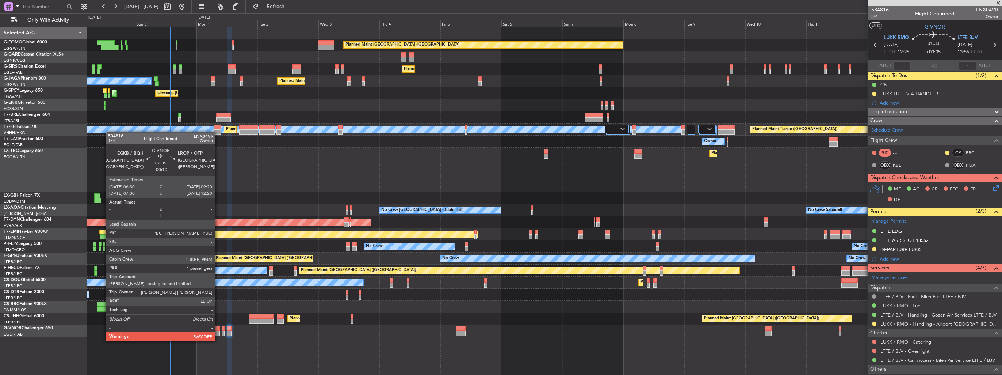
click at [218, 333] on div at bounding box center [215, 332] width 7 height 5
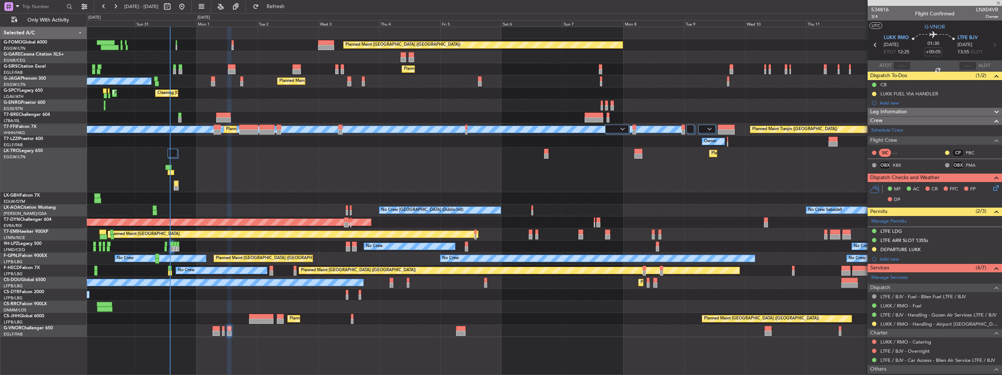
type input "-00:10"
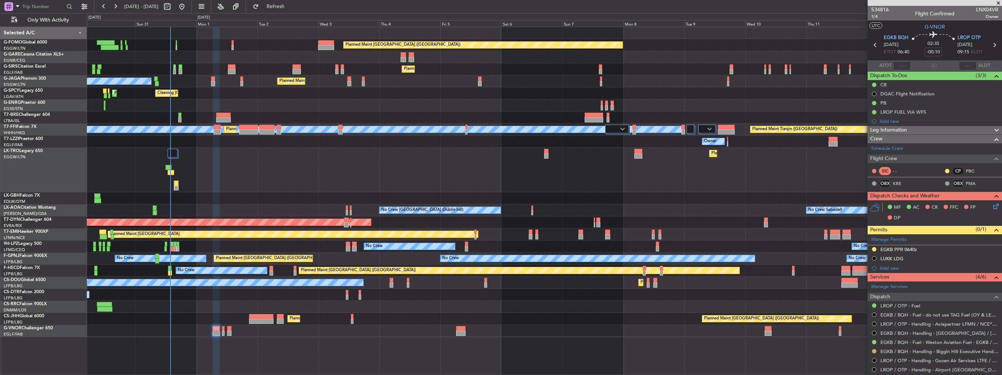
click at [874, 350] on button at bounding box center [874, 351] width 4 height 4
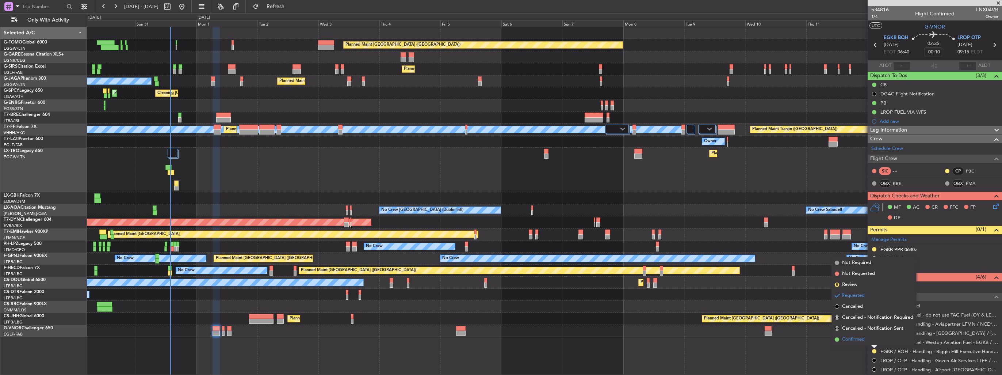
click at [856, 341] on span "Confirmed" at bounding box center [853, 338] width 23 height 7
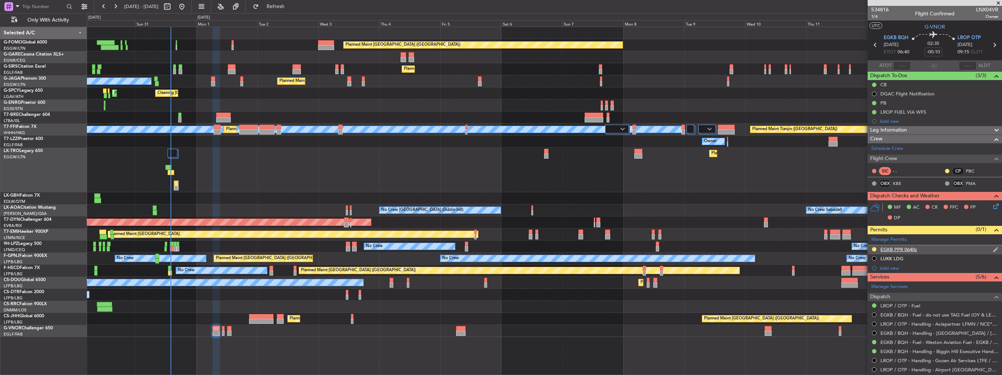
click at [992, 247] on img at bounding box center [994, 249] width 5 height 7
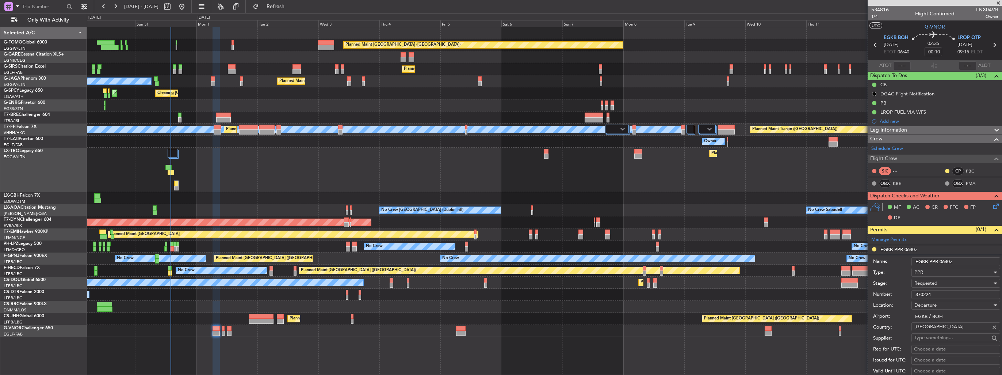
click at [941, 284] on div "Requested" at bounding box center [953, 282] width 78 height 11
click at [937, 339] on span "Received OK" at bounding box center [952, 338] width 77 height 11
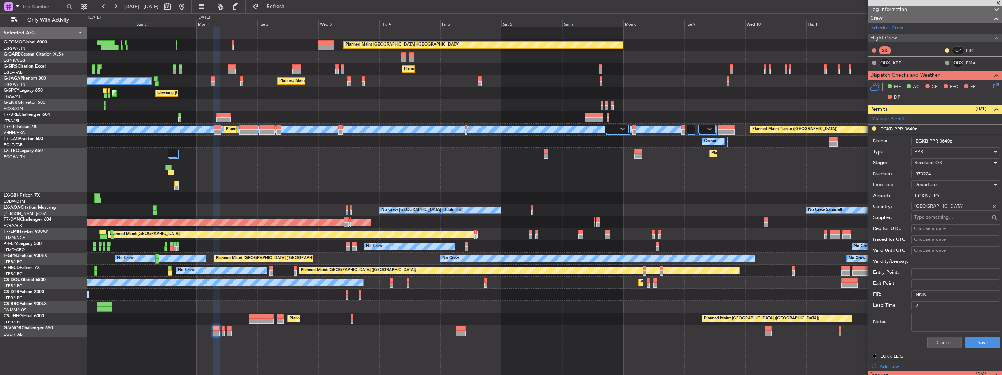
scroll to position [219, 0]
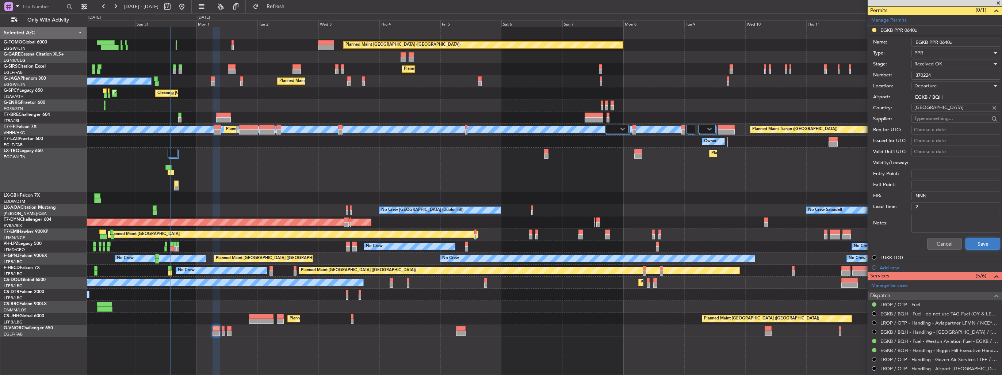
click at [980, 241] on button "Save" at bounding box center [982, 244] width 35 height 12
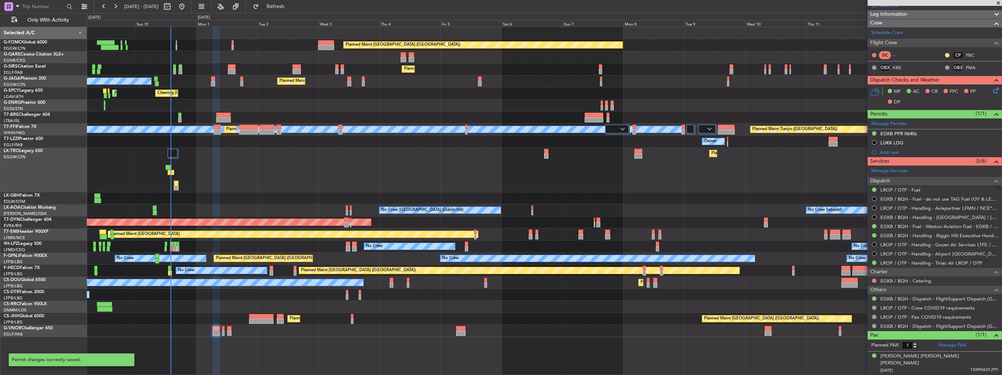
scroll to position [107, 0]
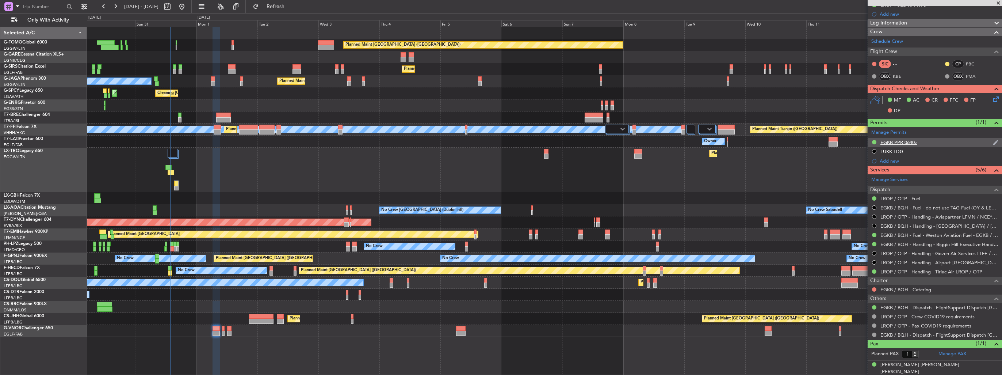
click at [992, 143] on img at bounding box center [994, 142] width 5 height 7
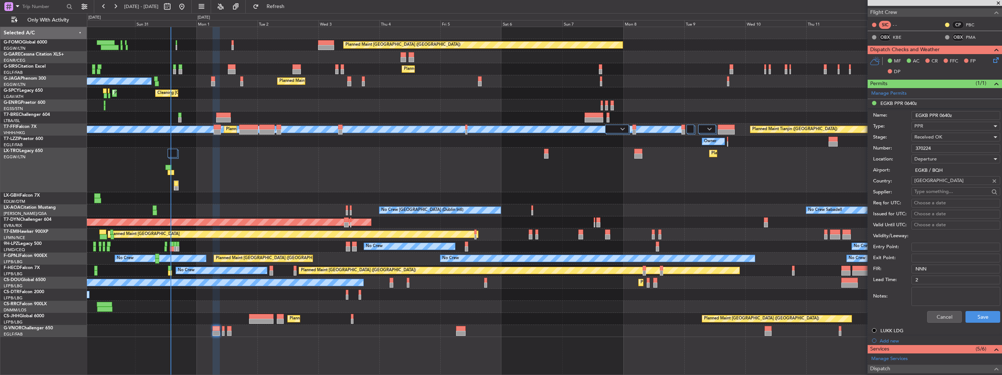
scroll to position [73, 0]
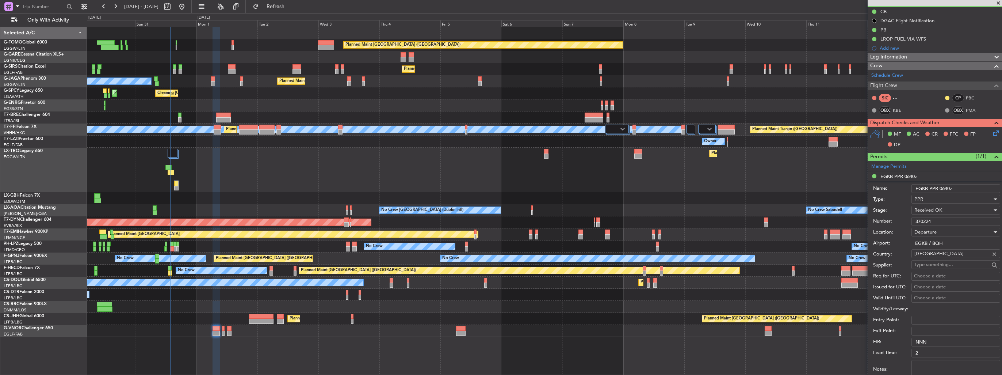
drag, startPoint x: 943, startPoint y: 216, endPoint x: 894, endPoint y: 224, distance: 49.5
click at [894, 224] on div "Number: 370224" at bounding box center [936, 221] width 127 height 11
click at [928, 223] on input "370224" at bounding box center [955, 221] width 89 height 9
click at [930, 220] on input "370224" at bounding box center [955, 221] width 89 height 9
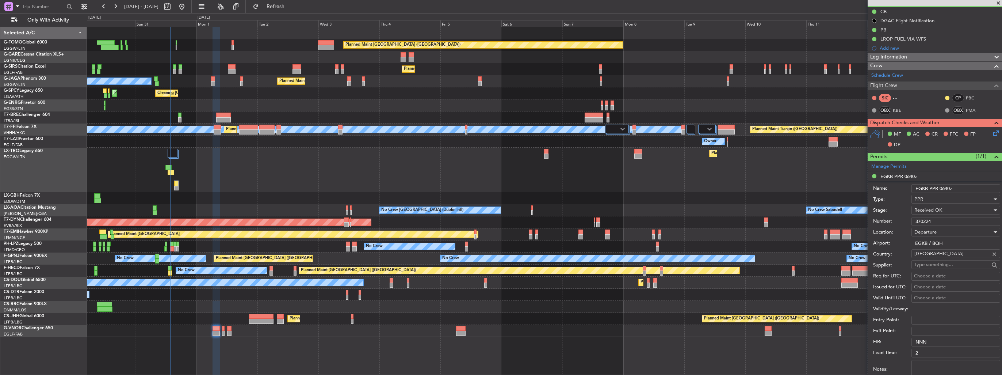
paste input "235306"
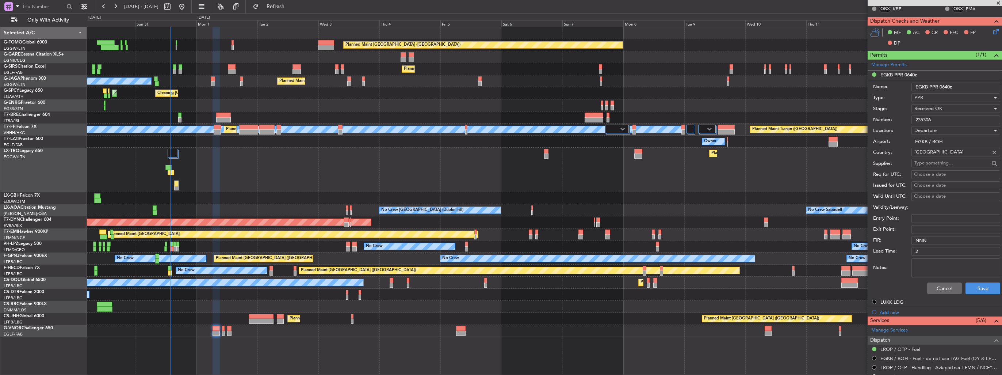
scroll to position [219, 0]
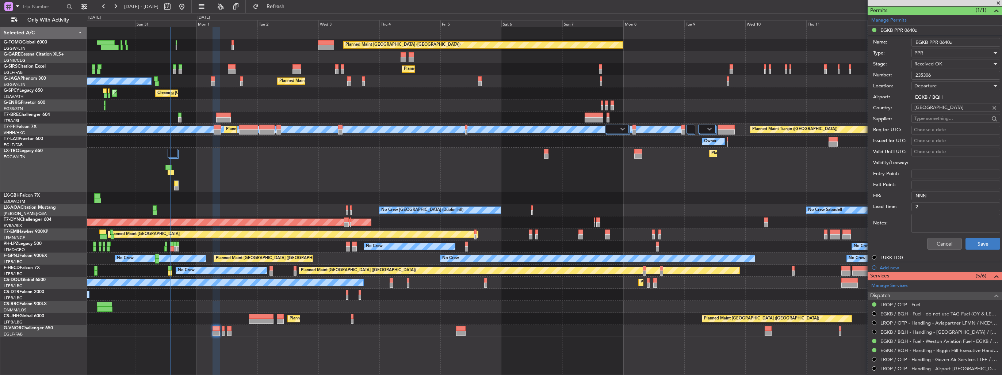
type input "235306"
click at [976, 242] on button "Save" at bounding box center [982, 244] width 35 height 12
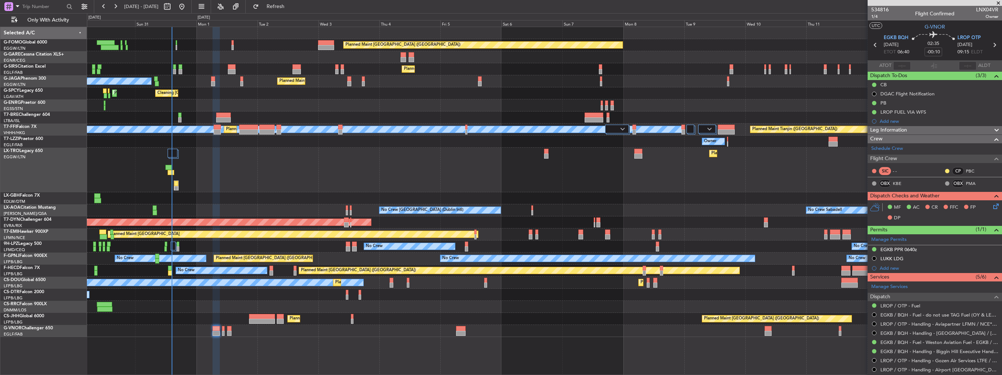
scroll to position [107, 0]
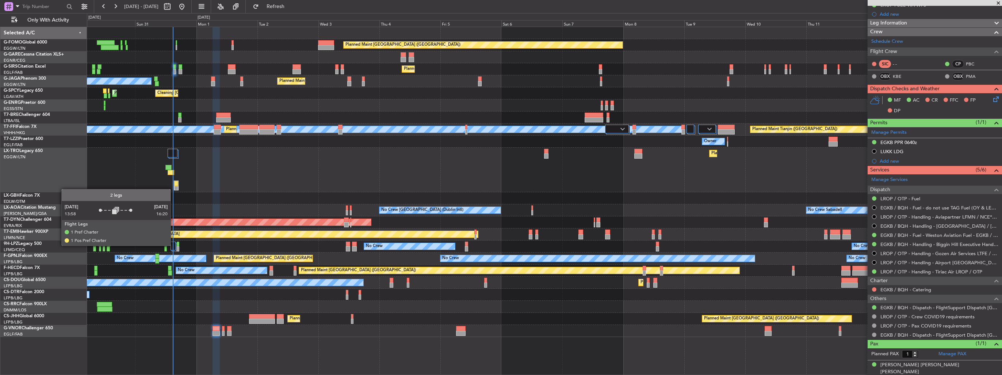
click at [174, 245] on div at bounding box center [172, 245] width 5 height 9
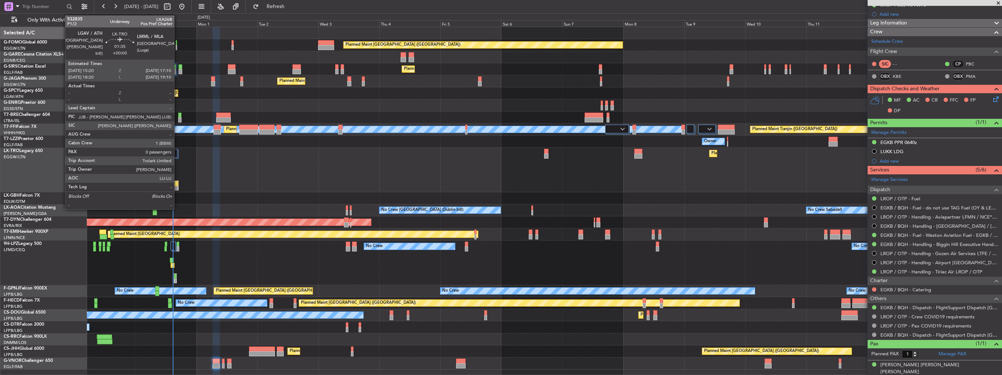
click at [177, 186] on div at bounding box center [176, 188] width 4 height 5
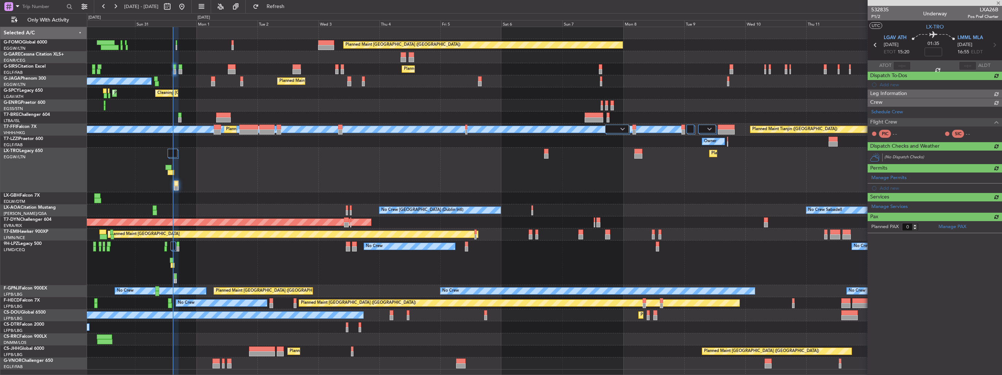
scroll to position [0, 0]
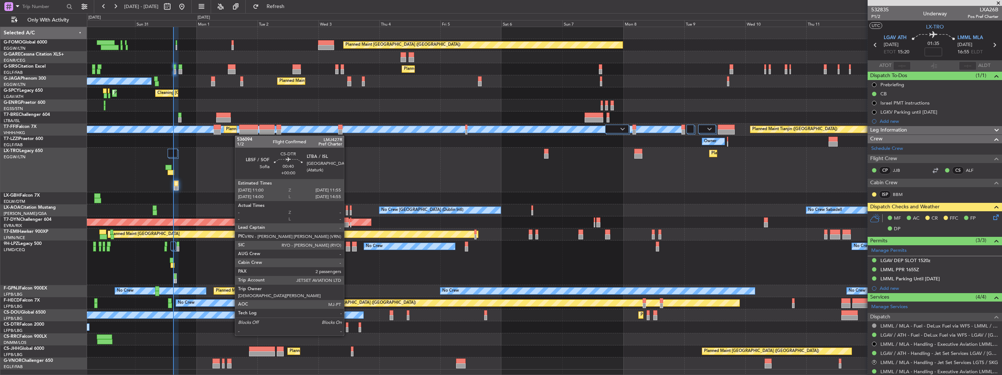
click at [347, 328] on div at bounding box center [347, 329] width 3 height 5
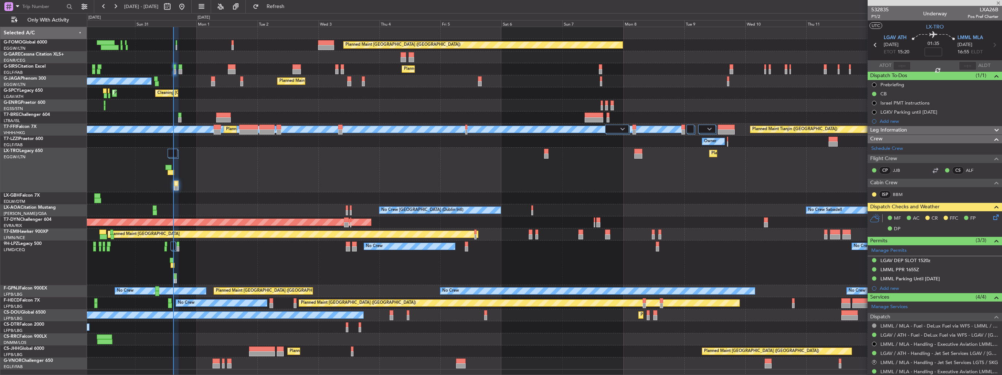
type input "2"
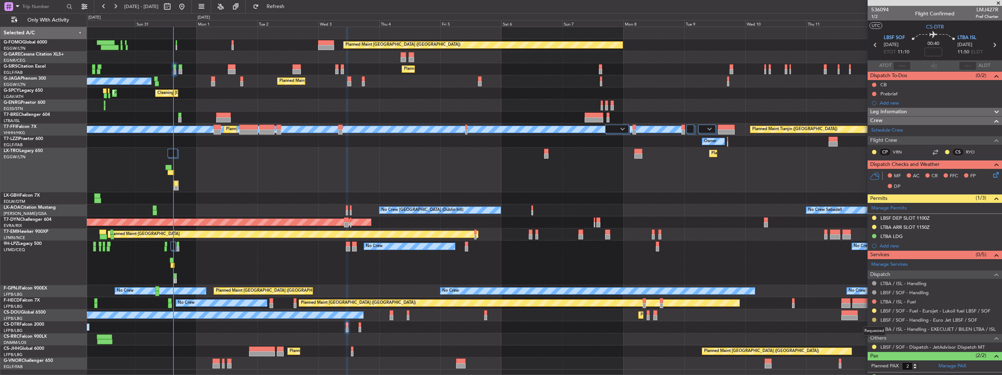
click at [873, 319] on button at bounding box center [874, 319] width 4 height 4
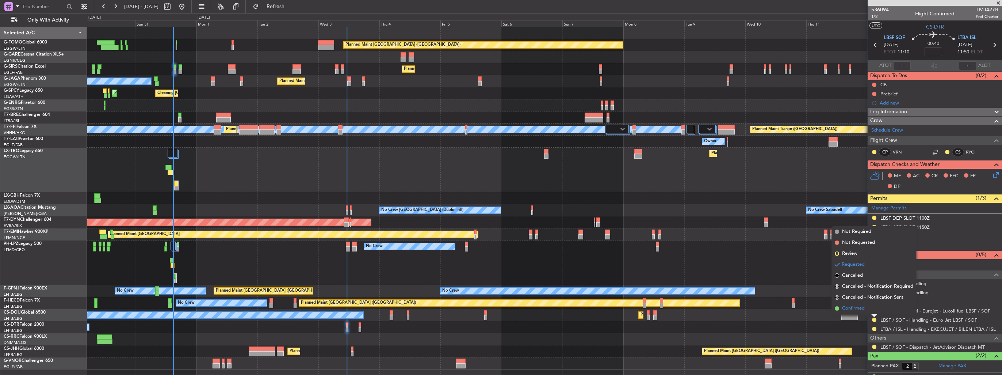
click at [860, 308] on span "Confirmed" at bounding box center [853, 307] width 23 height 7
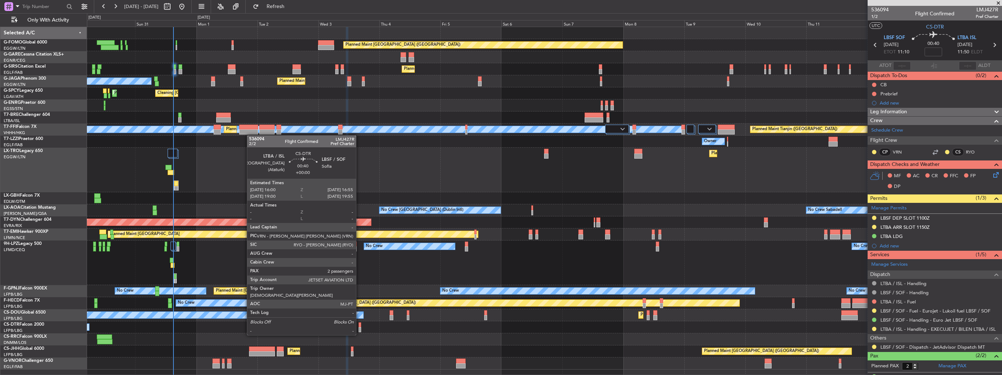
click at [359, 327] on div at bounding box center [359, 329] width 3 height 5
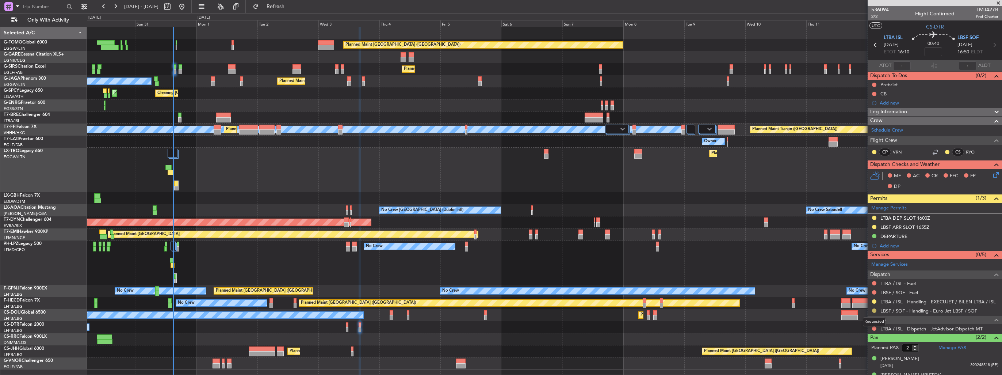
click at [875, 310] on button at bounding box center [874, 310] width 4 height 4
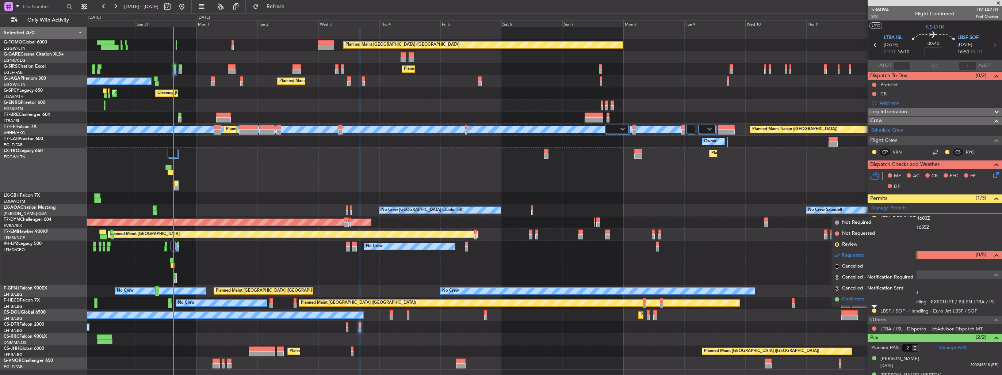
click at [860, 303] on li "Confirmed" at bounding box center [874, 298] width 84 height 11
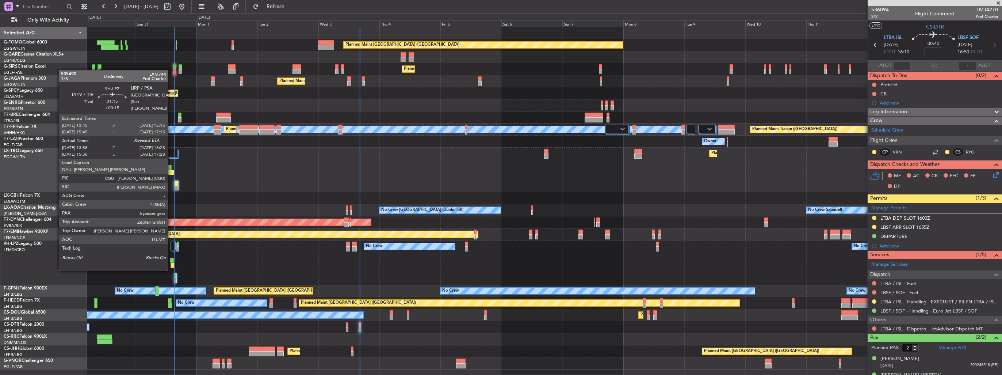
click at [171, 262] on div at bounding box center [172, 264] width 4 height 5
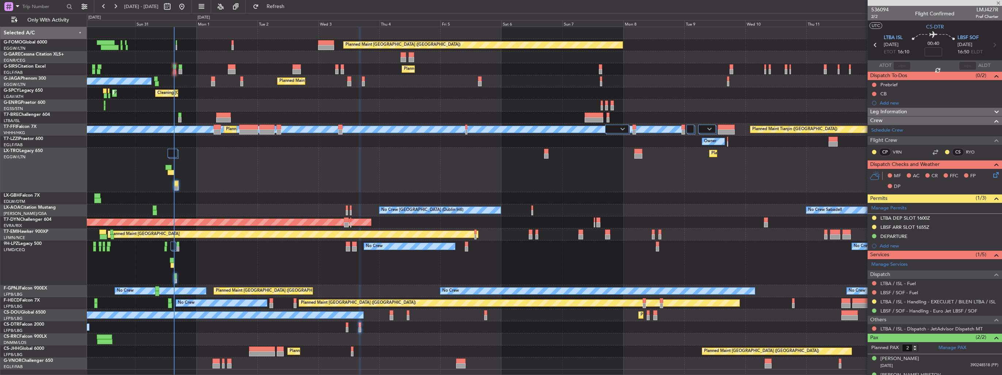
type input "+00:15"
type input "14:08"
type input "6"
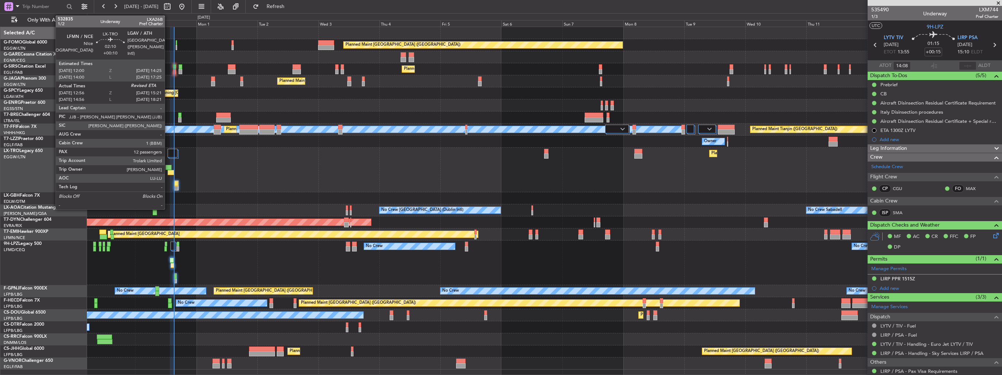
click at [168, 169] on div at bounding box center [168, 167] width 6 height 5
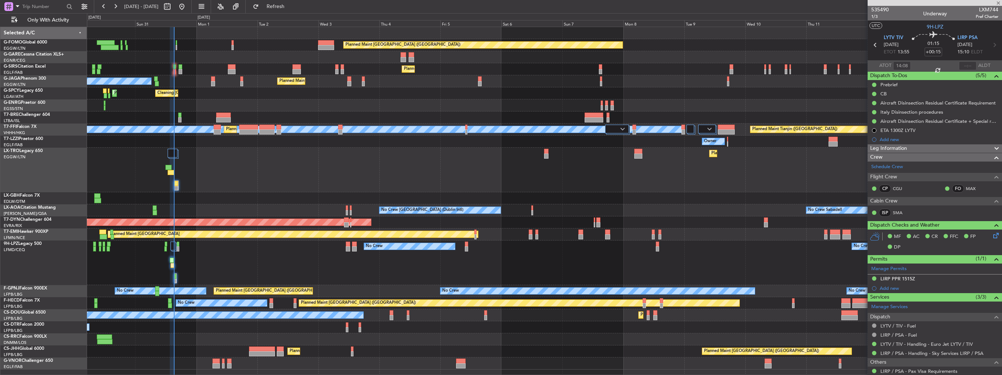
type input "+00:10"
type input "12:56"
type input "12"
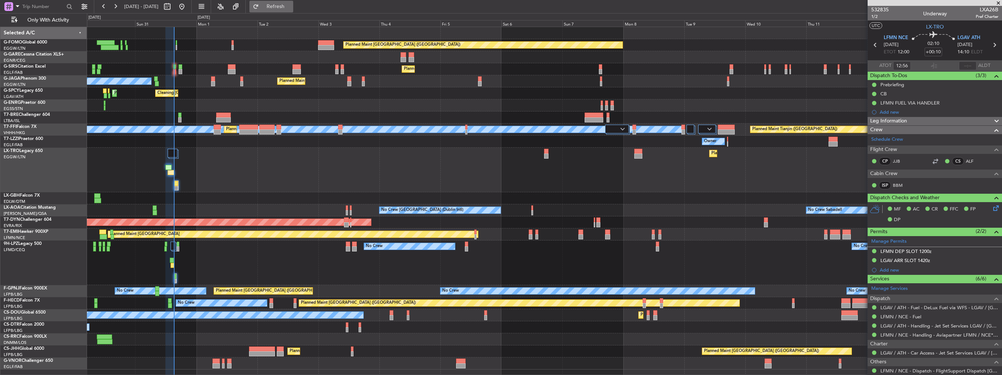
click at [287, 5] on span "Refresh" at bounding box center [275, 6] width 31 height 5
type input "15:08"
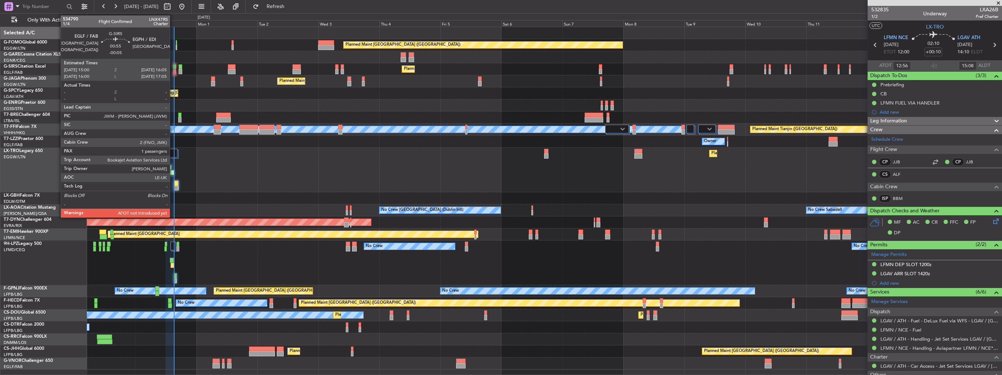
click at [173, 70] on div at bounding box center [174, 71] width 3 height 5
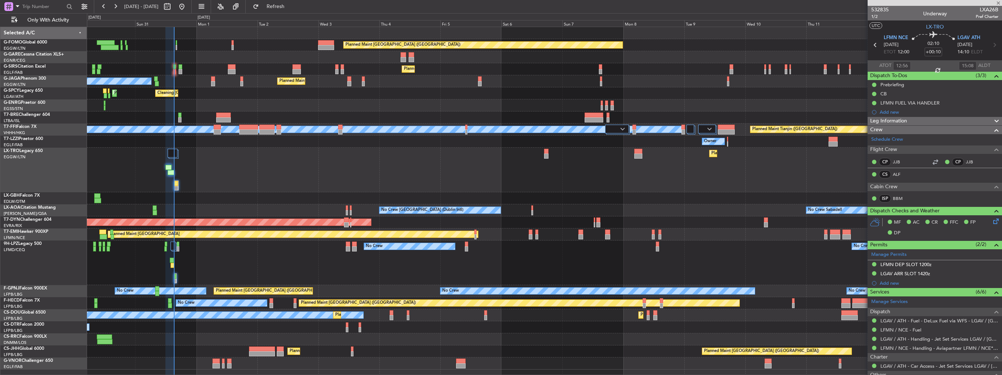
type input "-00:05"
type input "1"
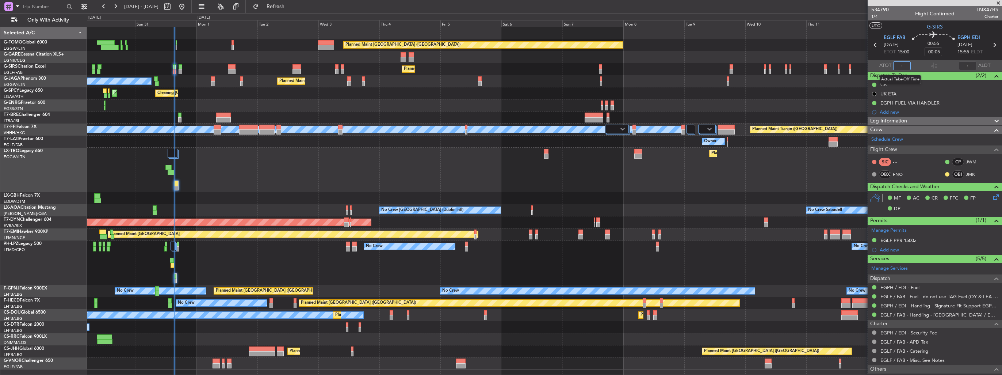
click at [899, 64] on input "text" at bounding box center [902, 65] width 18 height 9
type input "15:11"
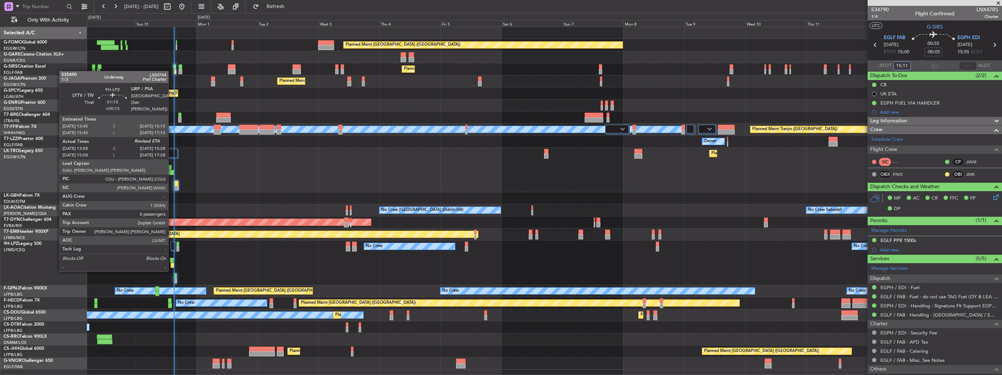
click at [172, 263] on div at bounding box center [172, 264] width 4 height 5
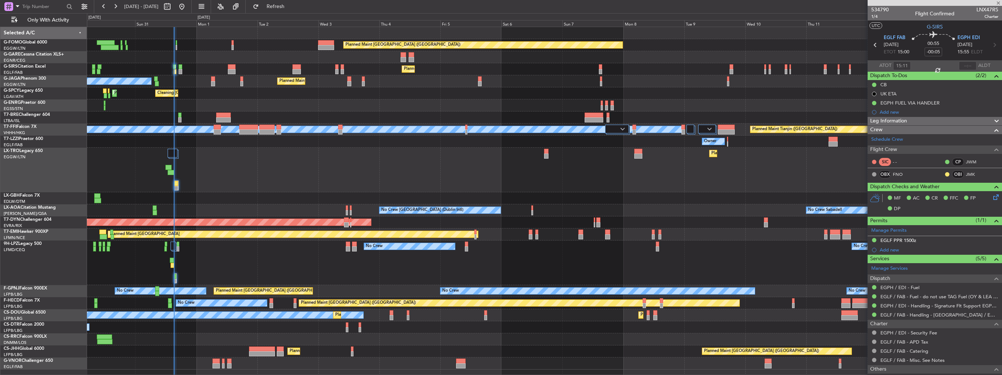
type input "+00:15"
type input "14:08"
type input "6"
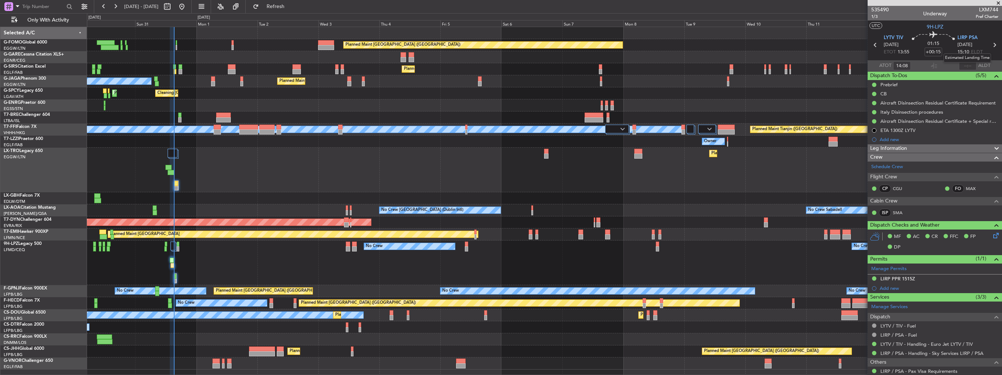
click at [963, 65] on mat-tooltip-component "Estimated Landing Time" at bounding box center [967, 57] width 58 height 19
click at [960, 66] on input "text" at bounding box center [968, 65] width 18 height 9
type input "15:12"
